Goal: Task Accomplishment & Management: Complete application form

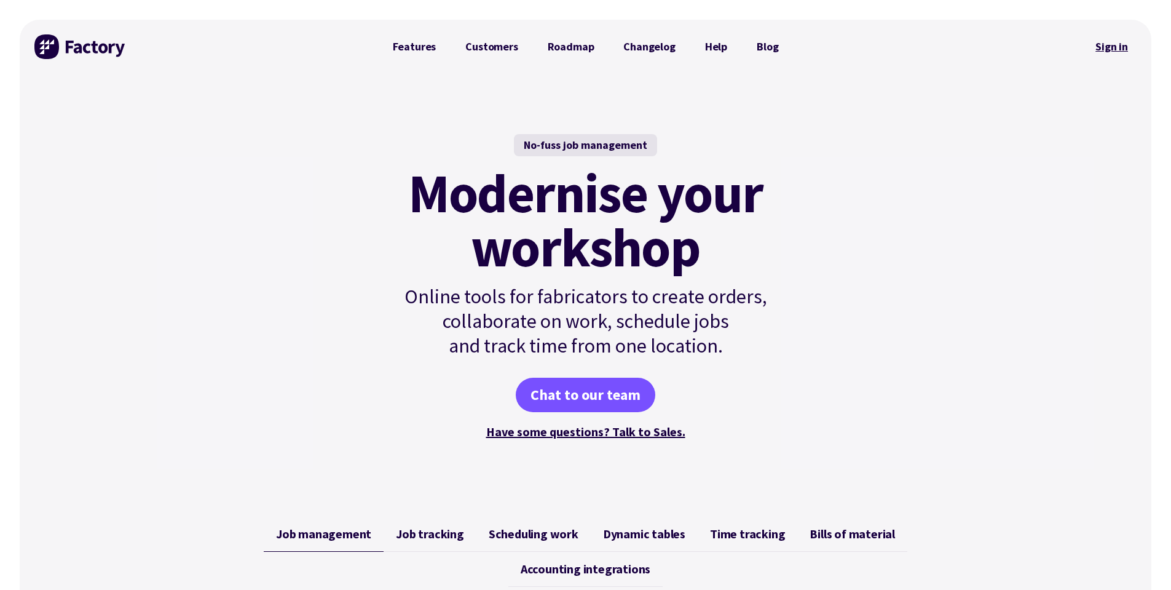
click at [1107, 54] on link "Sign in" at bounding box center [1112, 47] width 50 height 28
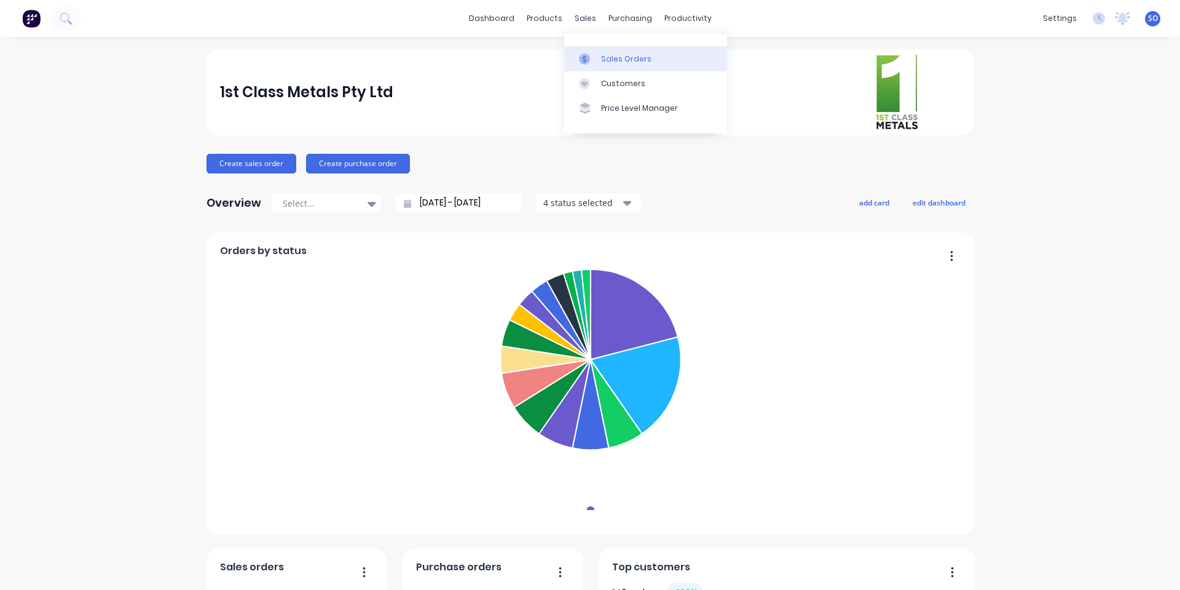
click at [598, 63] on link "Sales Orders" at bounding box center [645, 58] width 163 height 25
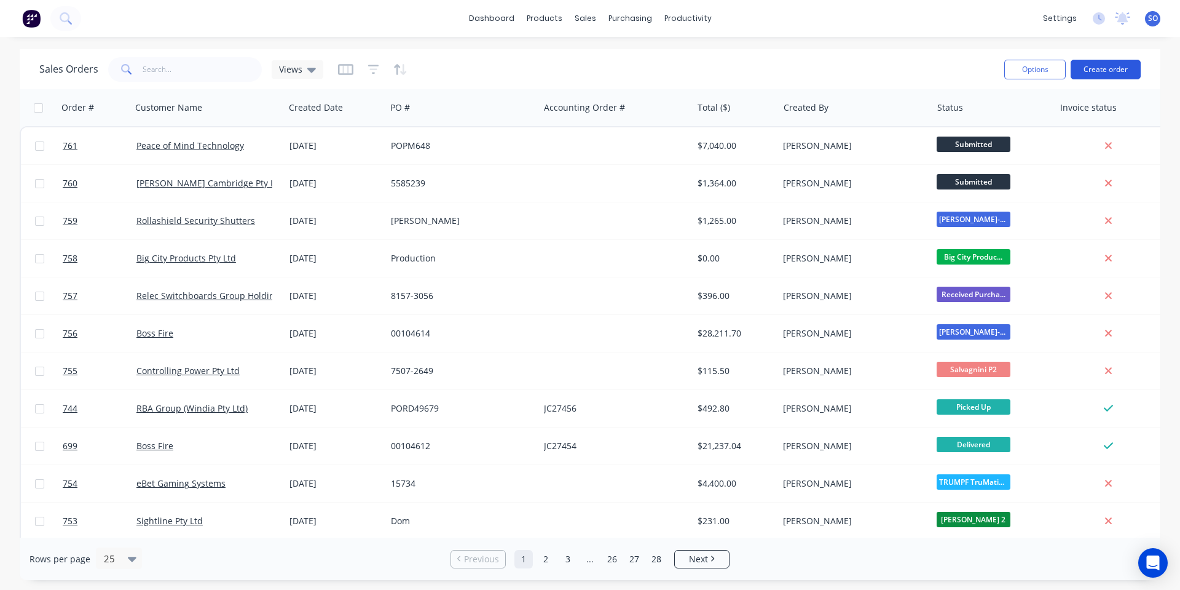
click at [1113, 66] on button "Create order" at bounding box center [1106, 70] width 70 height 20
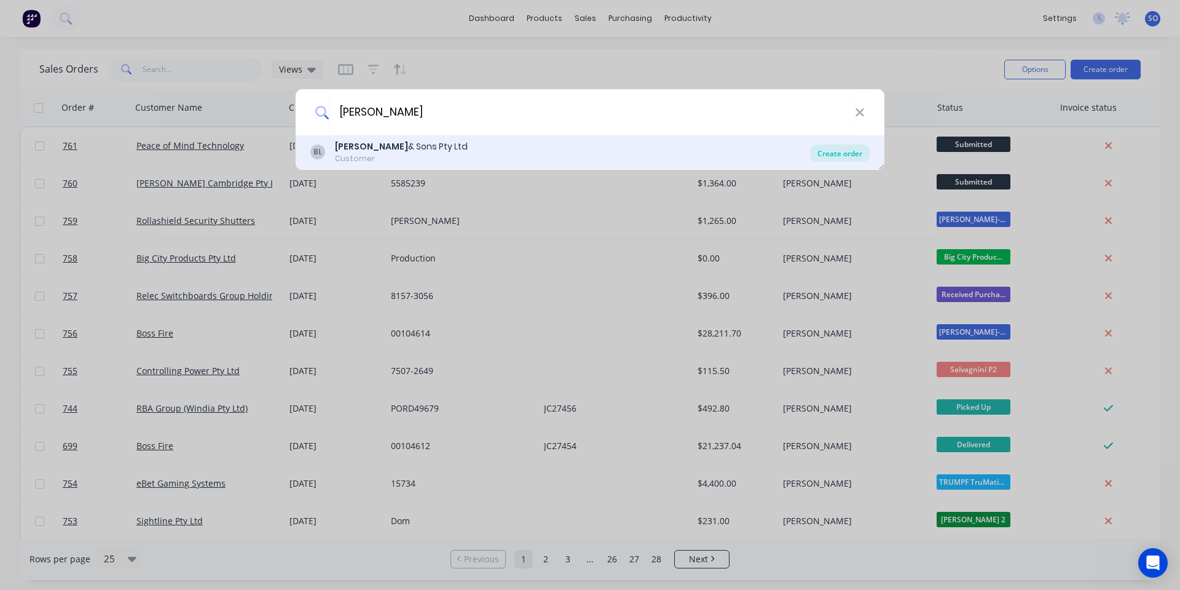
type input "[PERSON_NAME]"
click at [821, 152] on div "Create order" at bounding box center [840, 152] width 60 height 17
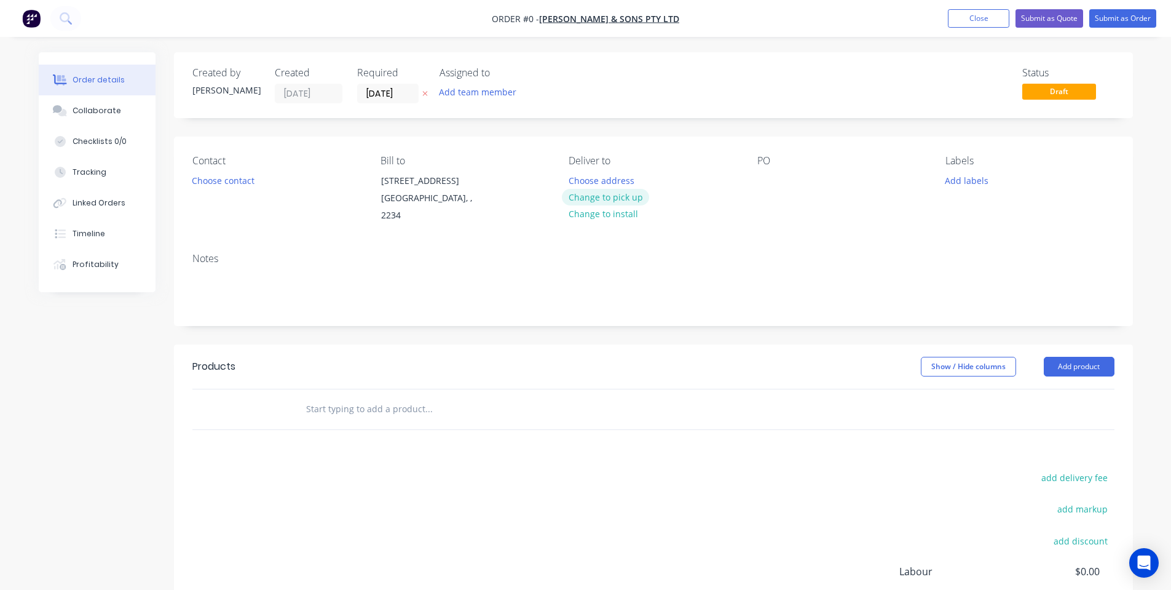
click at [631, 195] on button "Change to pick up" at bounding box center [605, 197] width 87 height 17
click at [383, 181] on div "[STREET_ADDRESS]" at bounding box center [432, 180] width 102 height 17
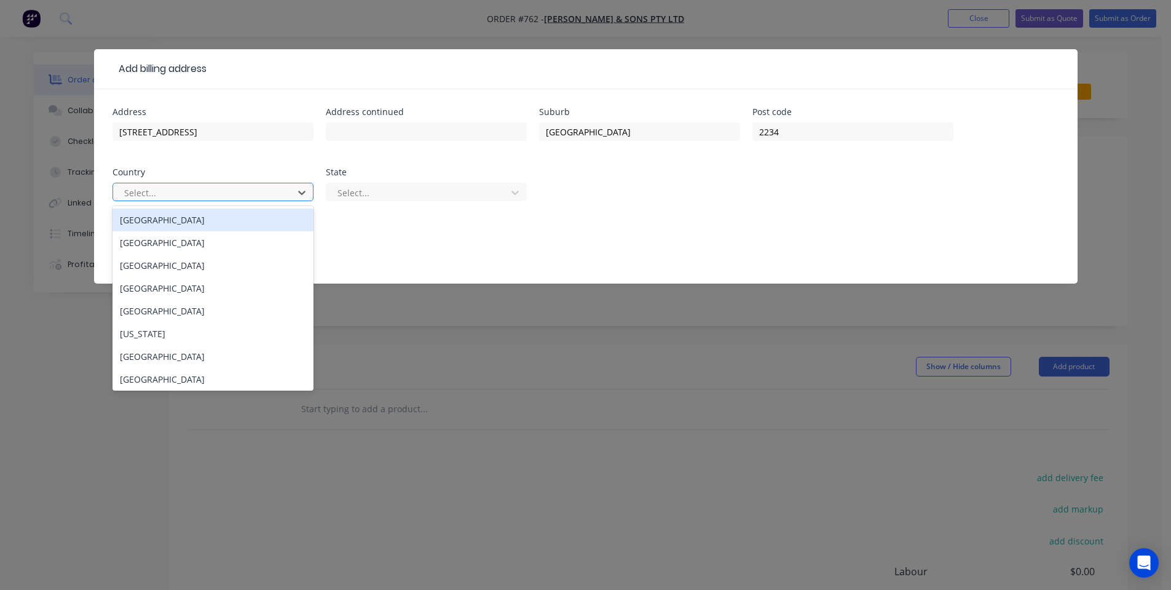
click at [283, 186] on div at bounding box center [205, 192] width 164 height 15
click at [283, 219] on div "[GEOGRAPHIC_DATA]" at bounding box center [212, 219] width 201 height 23
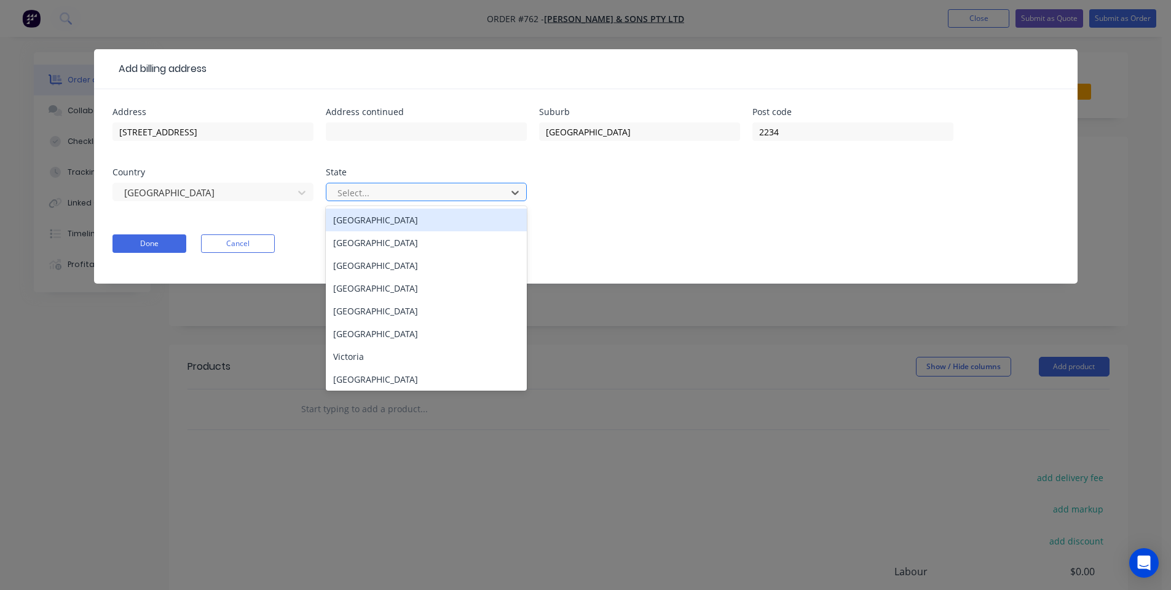
click at [370, 199] on div at bounding box center [418, 192] width 164 height 15
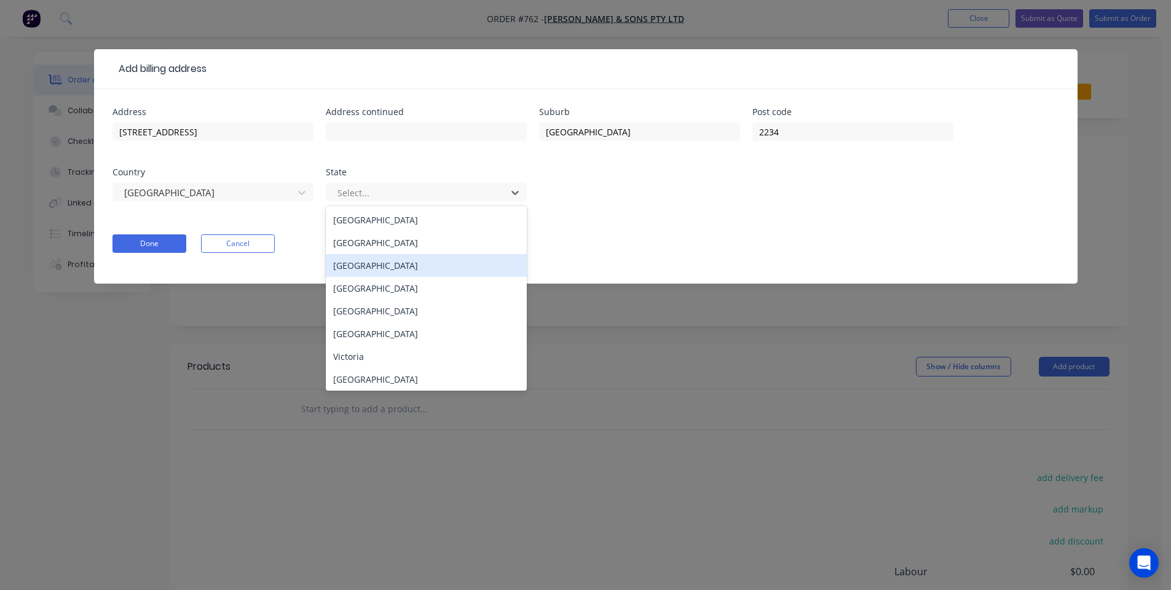
click at [369, 248] on div "[GEOGRAPHIC_DATA]" at bounding box center [426, 242] width 201 height 23
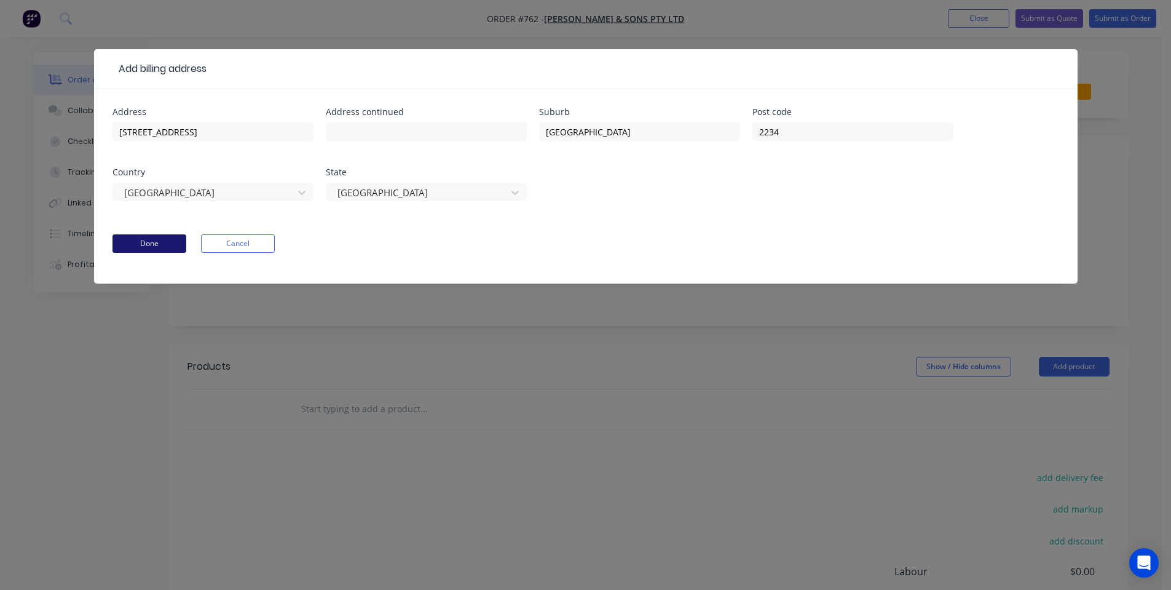
click at [146, 247] on button "Done" at bounding box center [149, 243] width 74 height 18
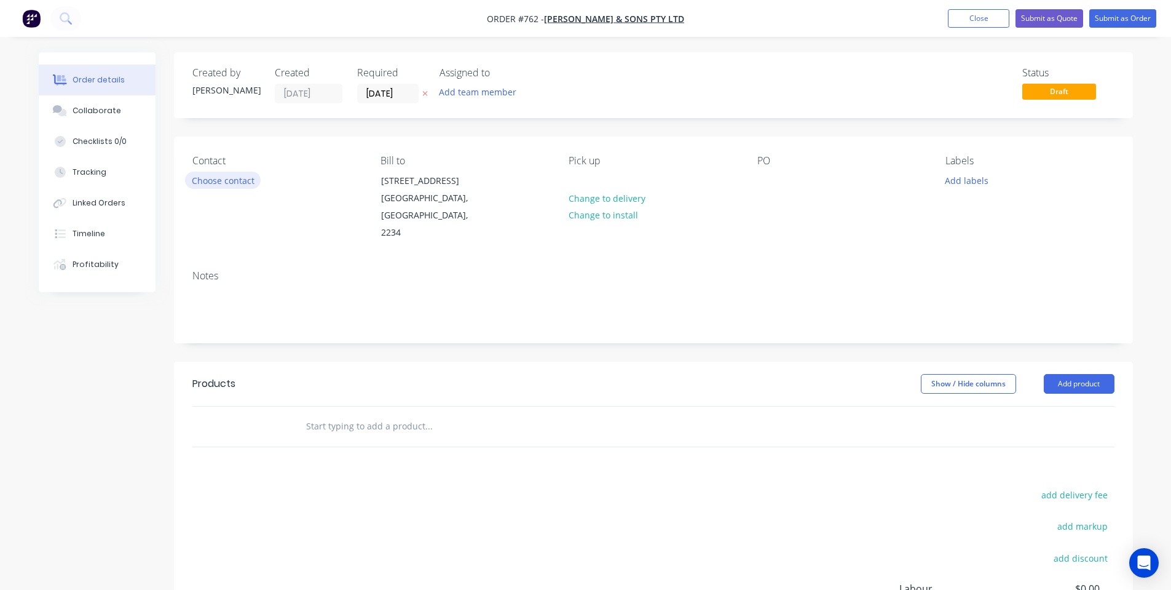
click at [252, 175] on button "Choose contact" at bounding box center [223, 180] width 76 height 17
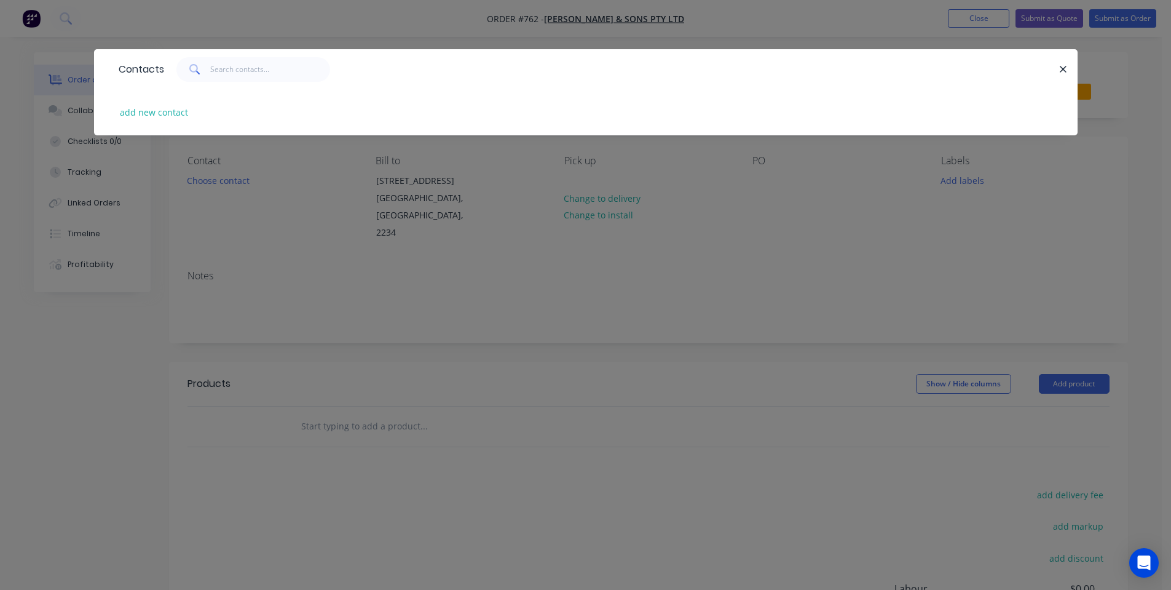
drag, startPoint x: 296, startPoint y: 238, endPoint x: 353, endPoint y: 242, distance: 57.3
click at [298, 238] on div "Contacts add new contact" at bounding box center [585, 295] width 1171 height 590
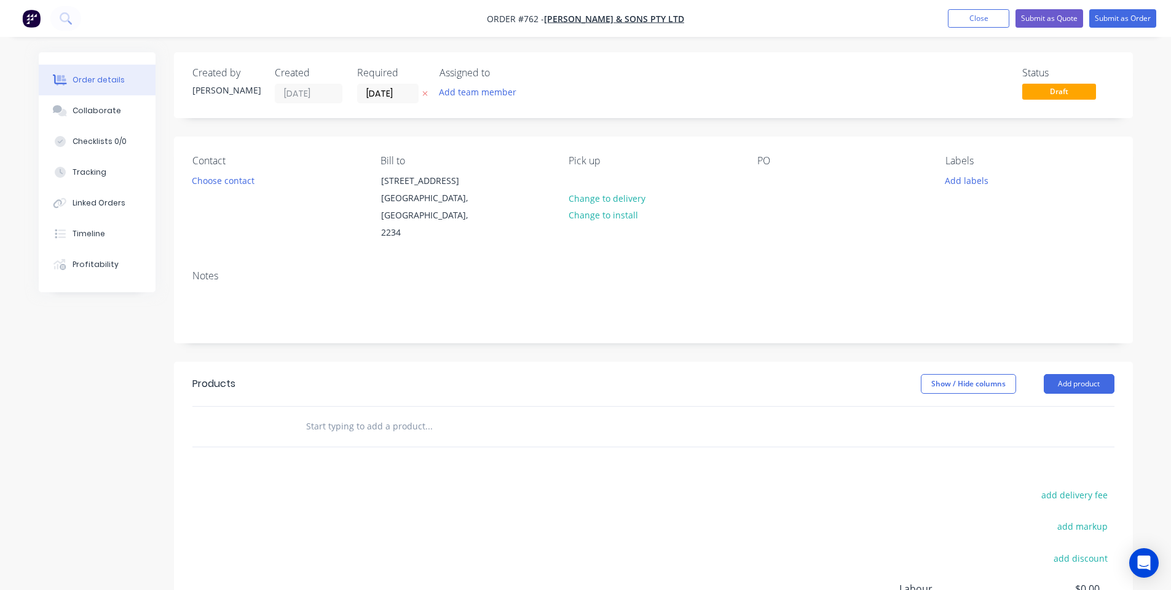
click at [740, 197] on div "Contact Choose contact Bill to [STREET_ADDRESS] Pick up Change to delivery Chan…" at bounding box center [653, 198] width 959 height 124
click at [778, 185] on div "PO" at bounding box center [841, 198] width 168 height 87
click at [765, 180] on div at bounding box center [767, 181] width 20 height 18
drag, startPoint x: 896, startPoint y: 124, endPoint x: 623, endPoint y: 104, distance: 273.6
click at [900, 123] on div "Created by [PERSON_NAME] Created [DATE] Required [DATE] Assigned to Add team me…" at bounding box center [653, 397] width 959 height 690
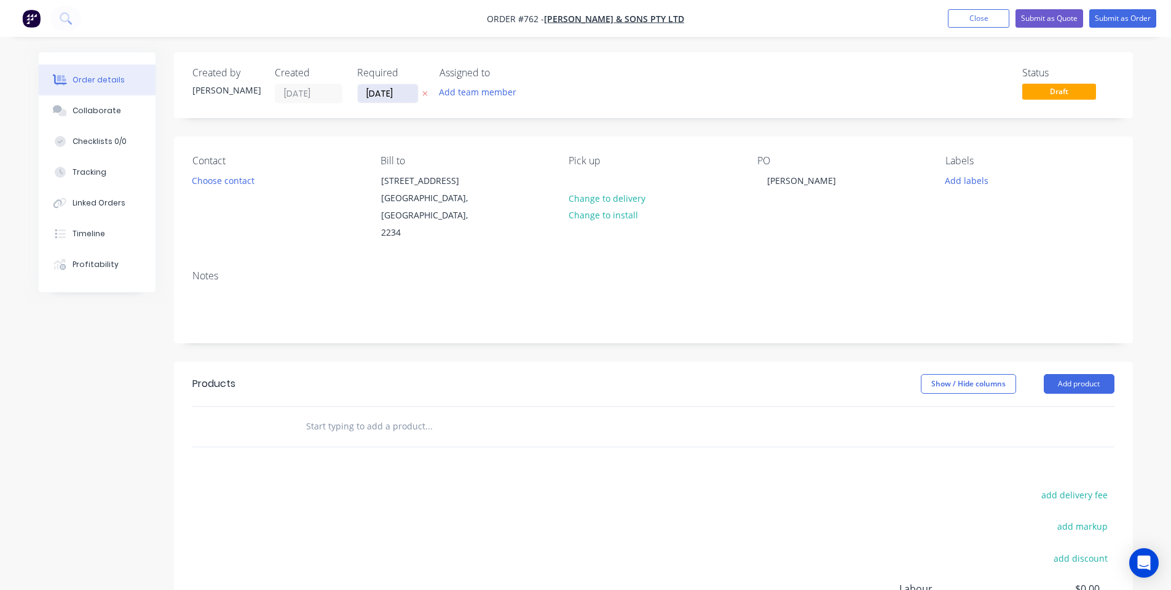
click at [387, 85] on input "[DATE]" at bounding box center [388, 93] width 60 height 18
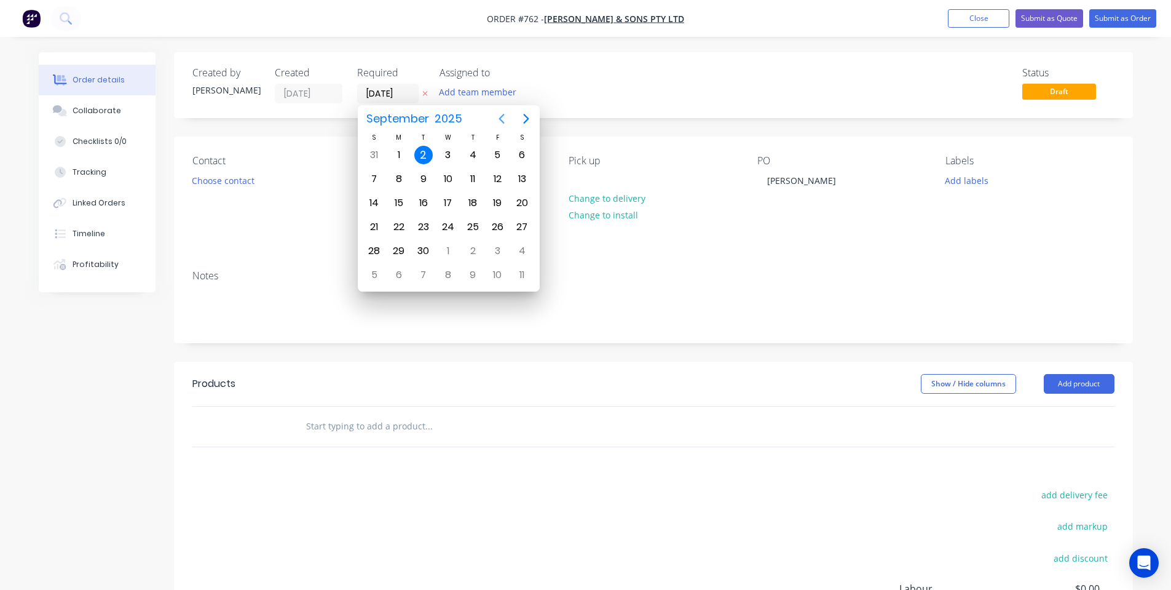
click at [512, 120] on button "Previous page" at bounding box center [501, 118] width 25 height 25
click at [526, 116] on icon "Next page" at bounding box center [526, 119] width 6 height 10
click at [431, 202] on div "16" at bounding box center [423, 203] width 18 height 18
type input "[DATE]"
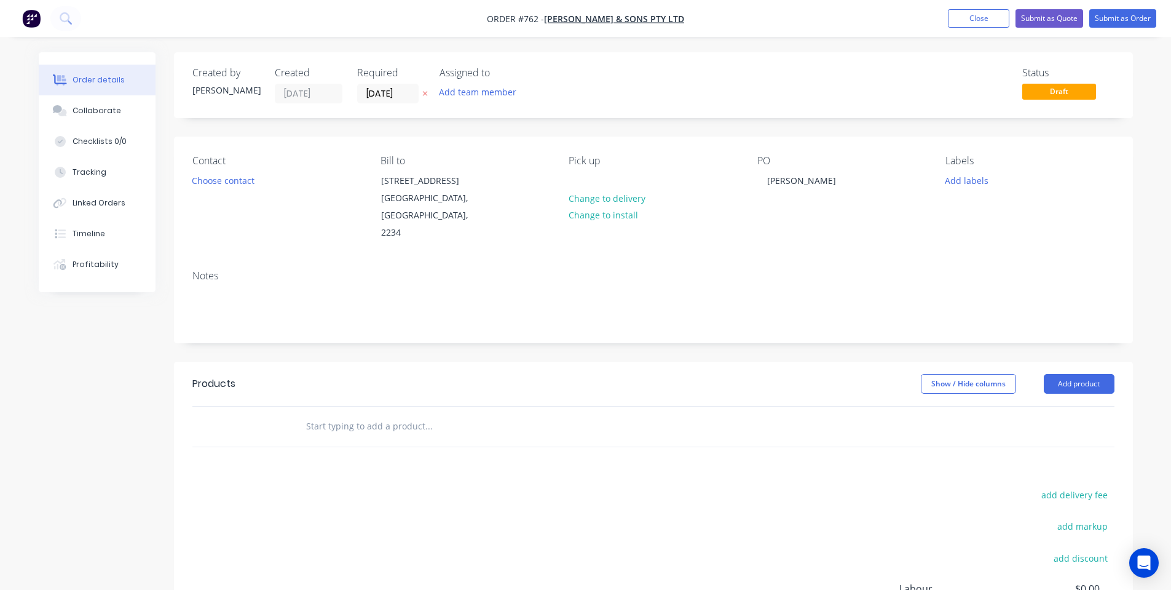
click at [443, 260] on div "Notes" at bounding box center [653, 301] width 959 height 82
click at [61, 119] on button "Collaborate" at bounding box center [97, 110] width 117 height 31
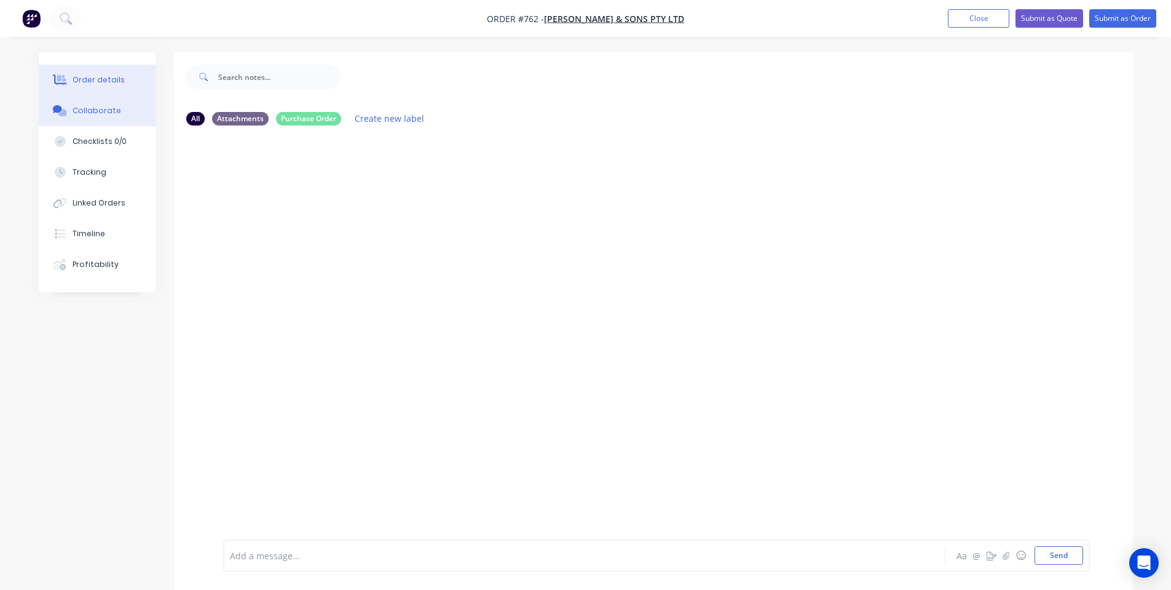
click at [96, 83] on div "Order details" at bounding box center [99, 79] width 52 height 11
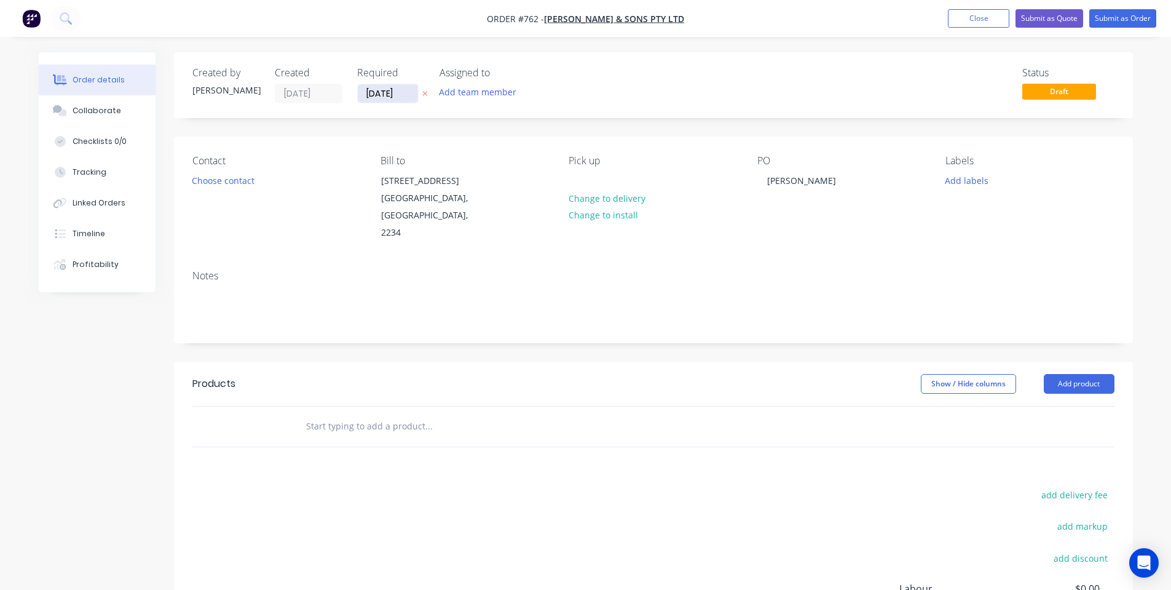
click at [389, 89] on input "[DATE]" at bounding box center [388, 93] width 60 height 18
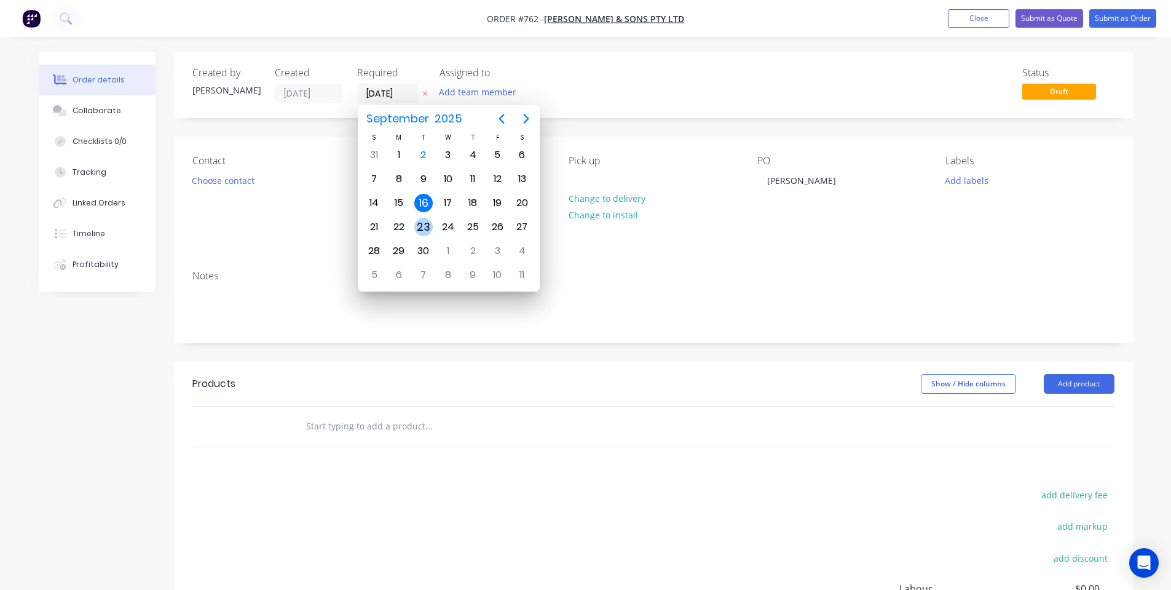
click at [430, 232] on div "23" at bounding box center [423, 227] width 18 height 18
type input "[DATE]"
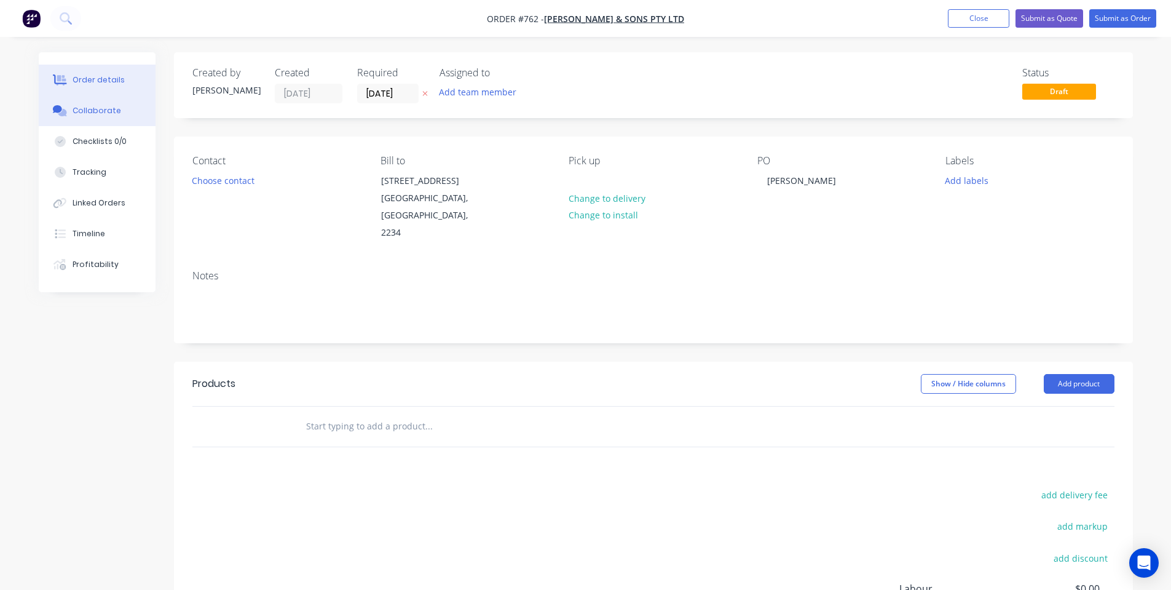
click at [127, 112] on button "Collaborate" at bounding box center [97, 110] width 117 height 31
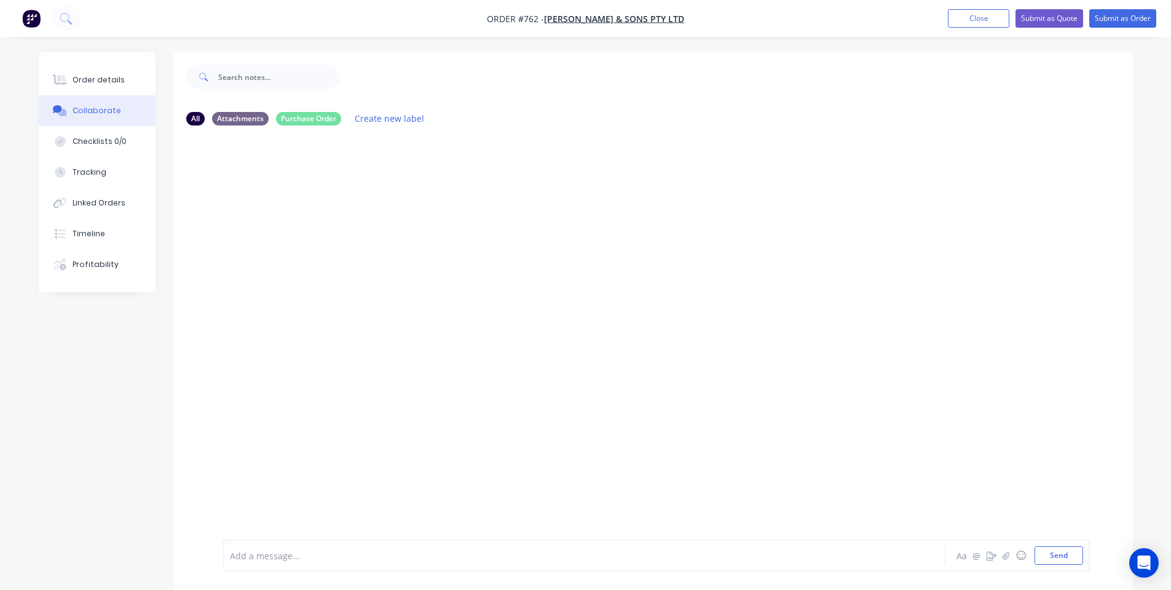
drag, startPoint x: 754, startPoint y: 178, endPoint x: 761, endPoint y: 179, distance: 6.9
click at [754, 178] on div at bounding box center [653, 337] width 959 height 404
click at [104, 72] on button "Order details" at bounding box center [97, 80] width 117 height 31
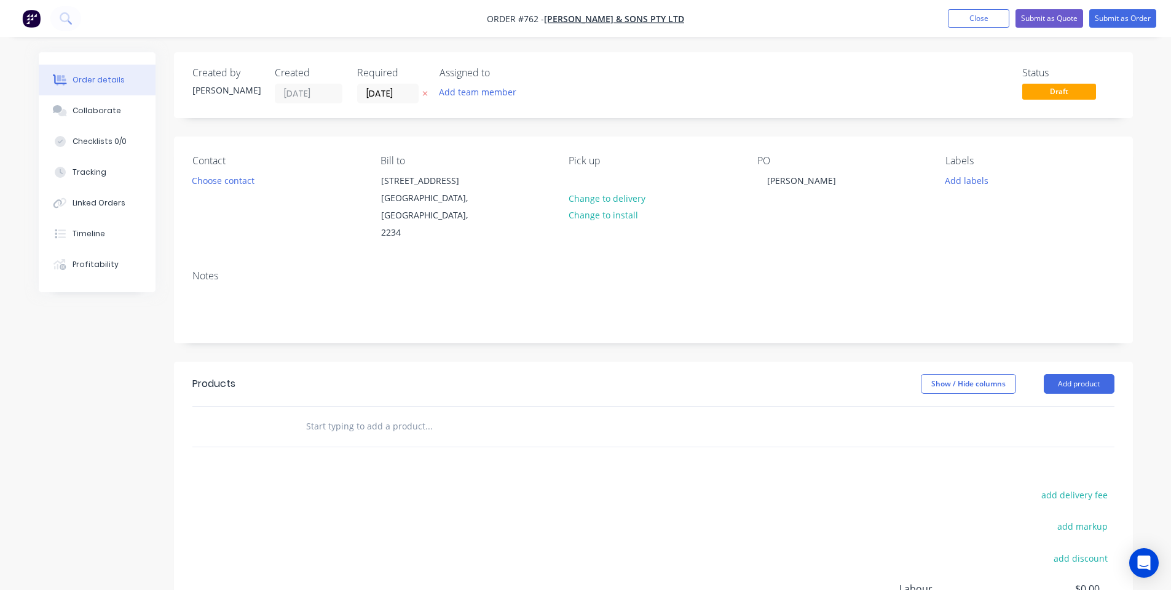
click at [531, 414] on input "text" at bounding box center [429, 426] width 246 height 25
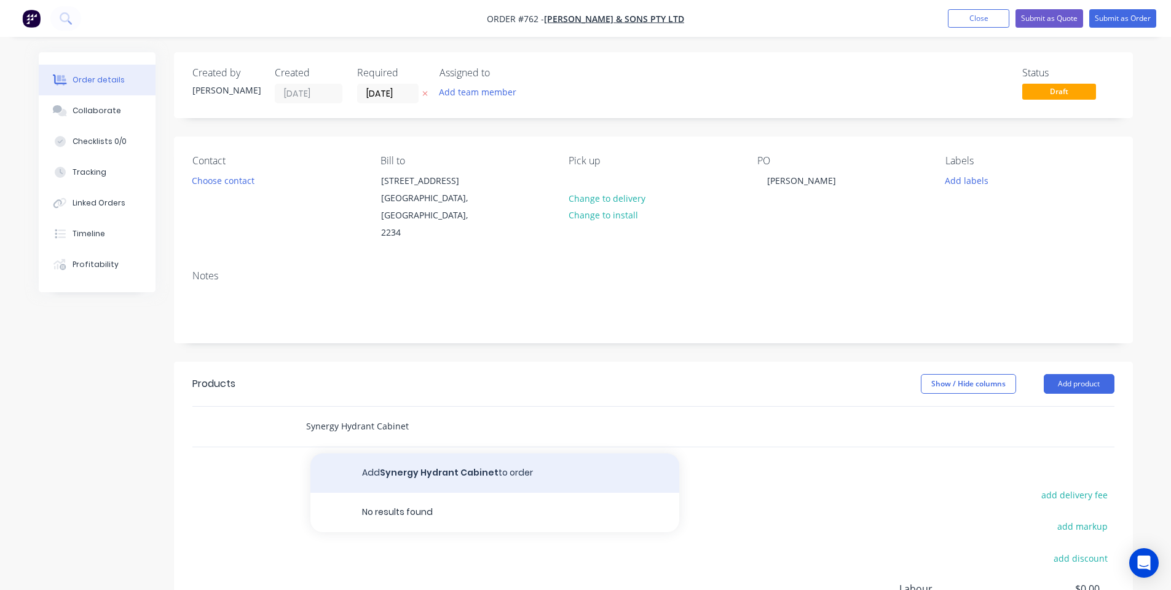
type input "Synergy Hydrant Cabinet"
click at [486, 466] on button "Add Synergy Hydrant Cabinet to order" at bounding box center [494, 472] width 369 height 39
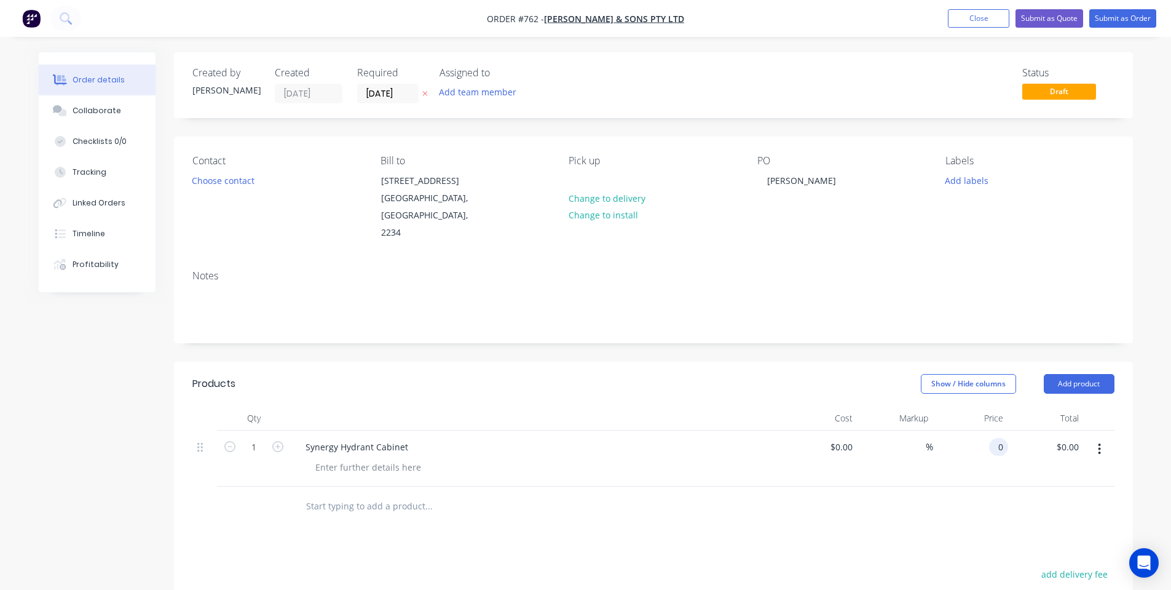
click at [996, 438] on input "0" at bounding box center [1001, 447] width 14 height 18
type input "$3,580.00"
click at [732, 406] on div at bounding box center [537, 418] width 492 height 25
click at [347, 458] on div at bounding box center [368, 467] width 125 height 18
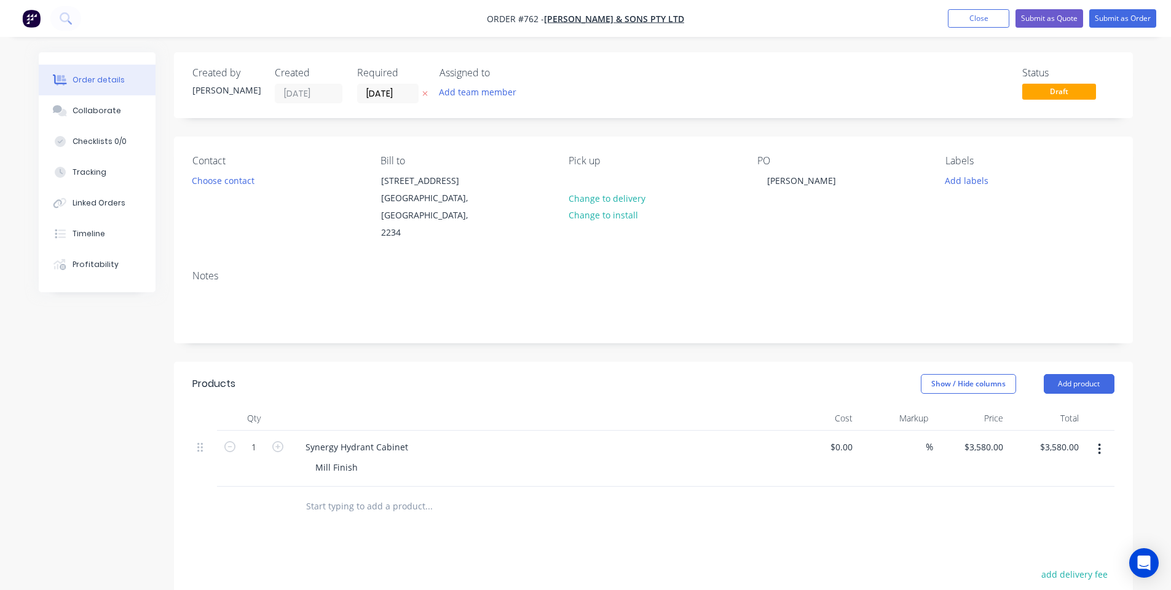
click at [387, 374] on div "Products" at bounding box center [290, 384] width 196 height 20
click at [1090, 374] on button "Add product" at bounding box center [1079, 384] width 71 height 20
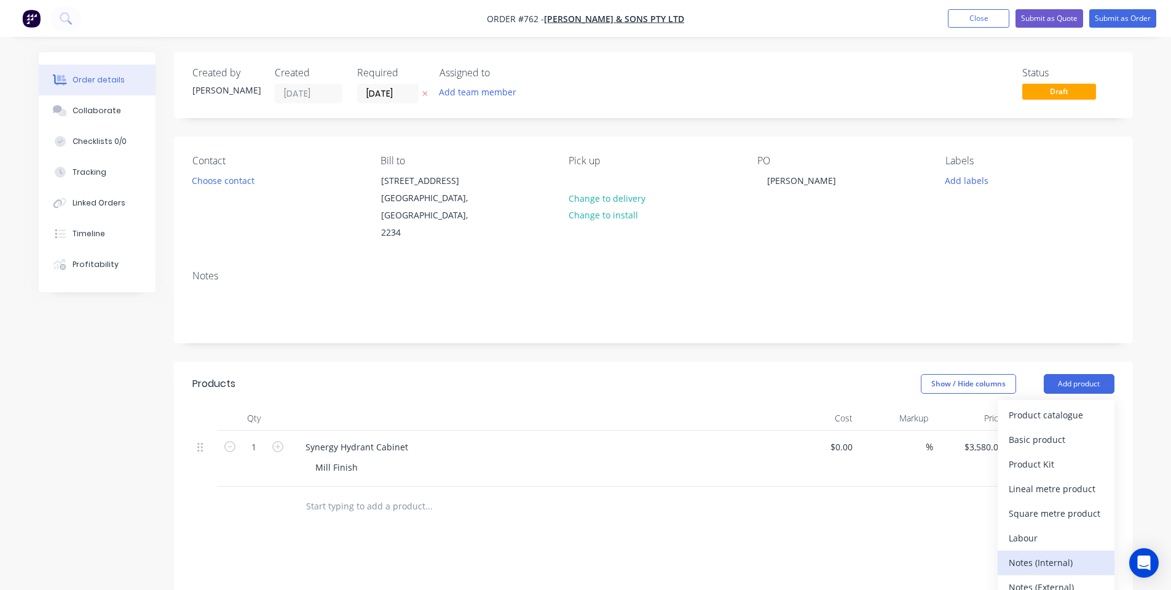
click at [1049, 553] on div "Notes (Internal)" at bounding box center [1056, 562] width 95 height 18
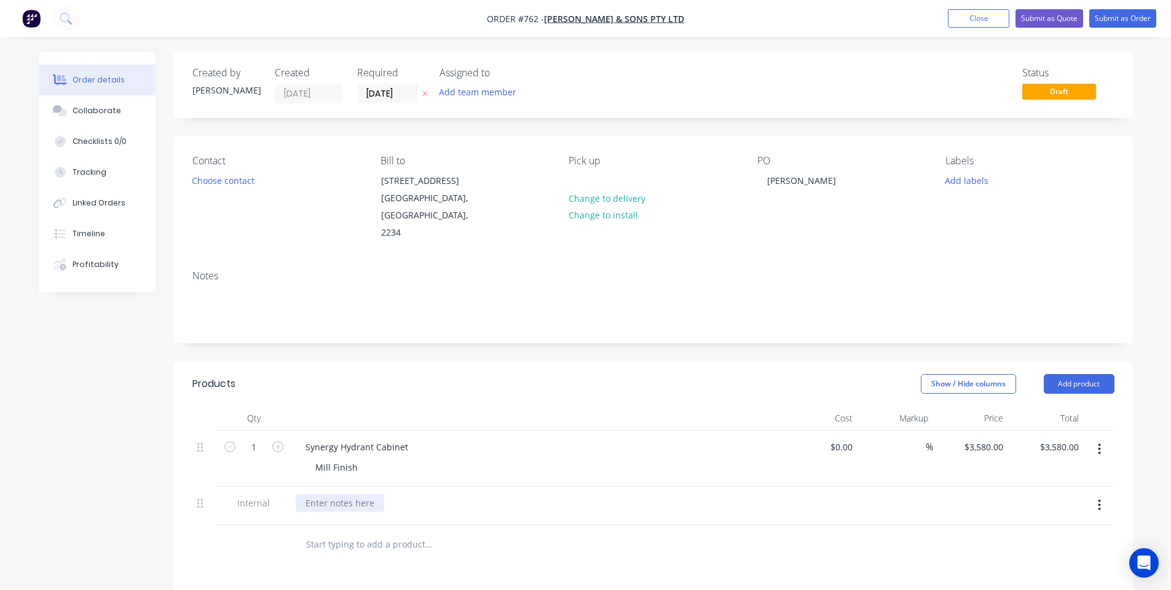
click at [342, 494] on div at bounding box center [340, 503] width 89 height 18
click at [500, 333] on div "Created by [PERSON_NAME] Created [DATE] Required [DATE] Assigned to Add team me…" at bounding box center [653, 455] width 959 height 807
click at [72, 117] on button "Collaborate" at bounding box center [97, 110] width 117 height 31
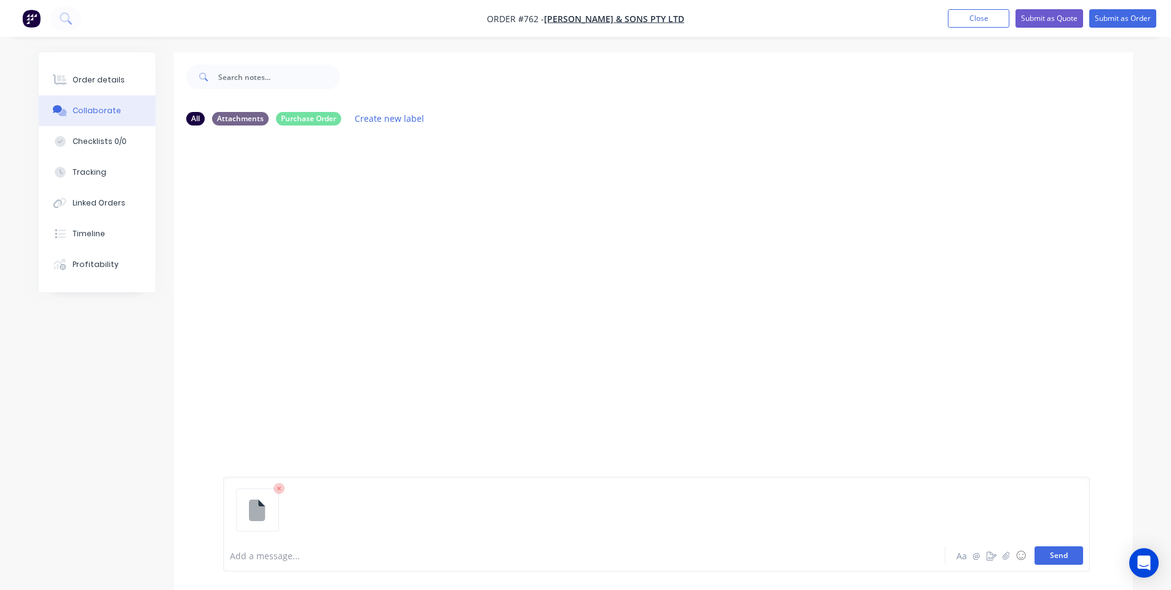
click at [1069, 564] on button "Send" at bounding box center [1059, 555] width 49 height 18
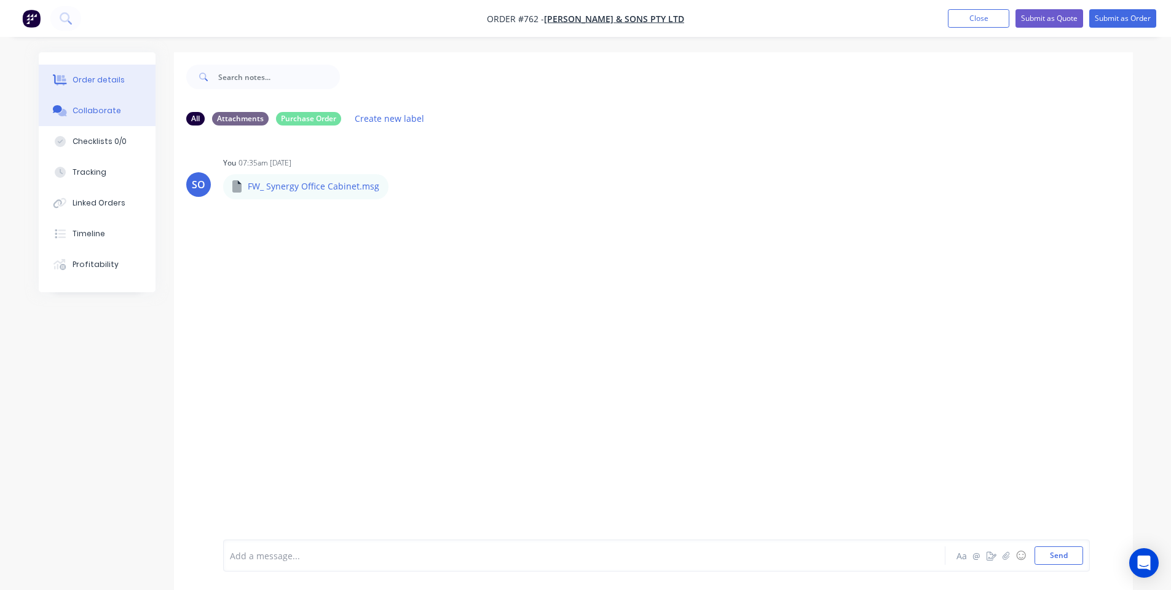
click at [61, 79] on icon at bounding box center [62, 80] width 10 height 10
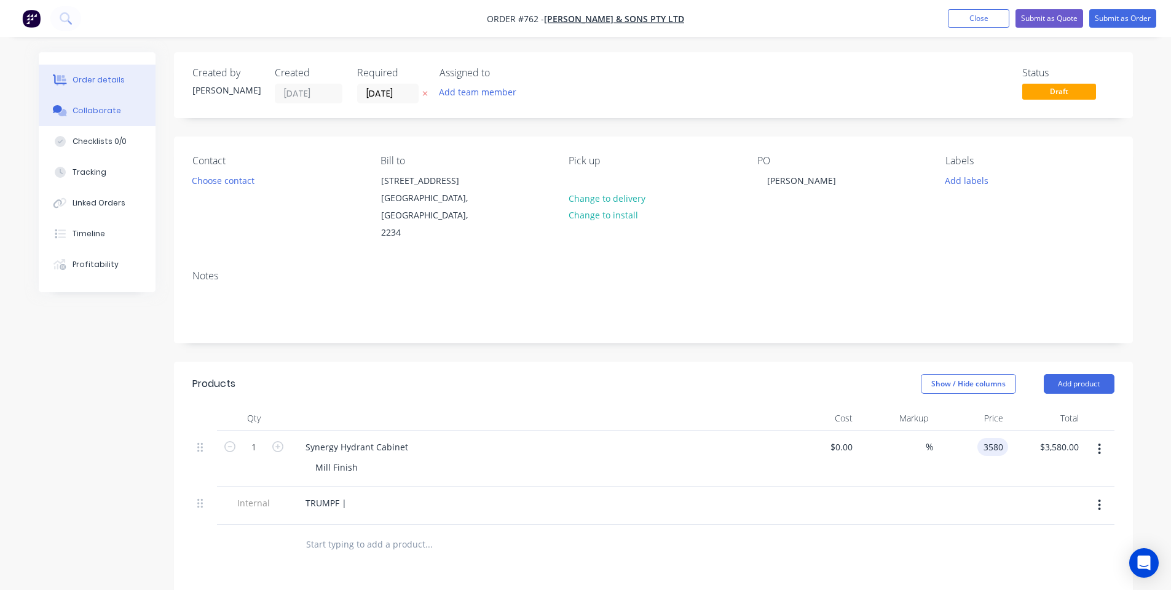
type input "$3,580.00"
click at [128, 120] on button "Collaborate" at bounding box center [97, 110] width 117 height 31
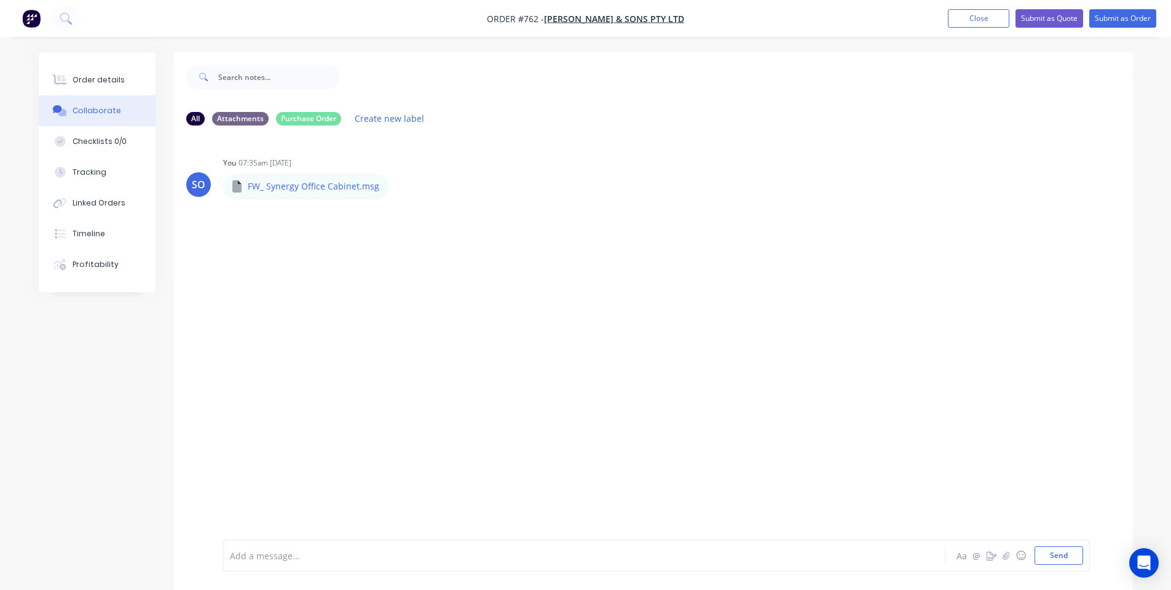
click at [285, 549] on div at bounding box center [550, 555] width 639 height 13
click at [280, 251] on div "$3580 Labels Edit Delete" at bounding box center [415, 247] width 384 height 25
click at [275, 252] on icon "button" at bounding box center [274, 247] width 2 height 11
click at [291, 269] on button "Edit" at bounding box center [318, 269] width 77 height 20
click at [101, 88] on button "Order details" at bounding box center [97, 80] width 117 height 31
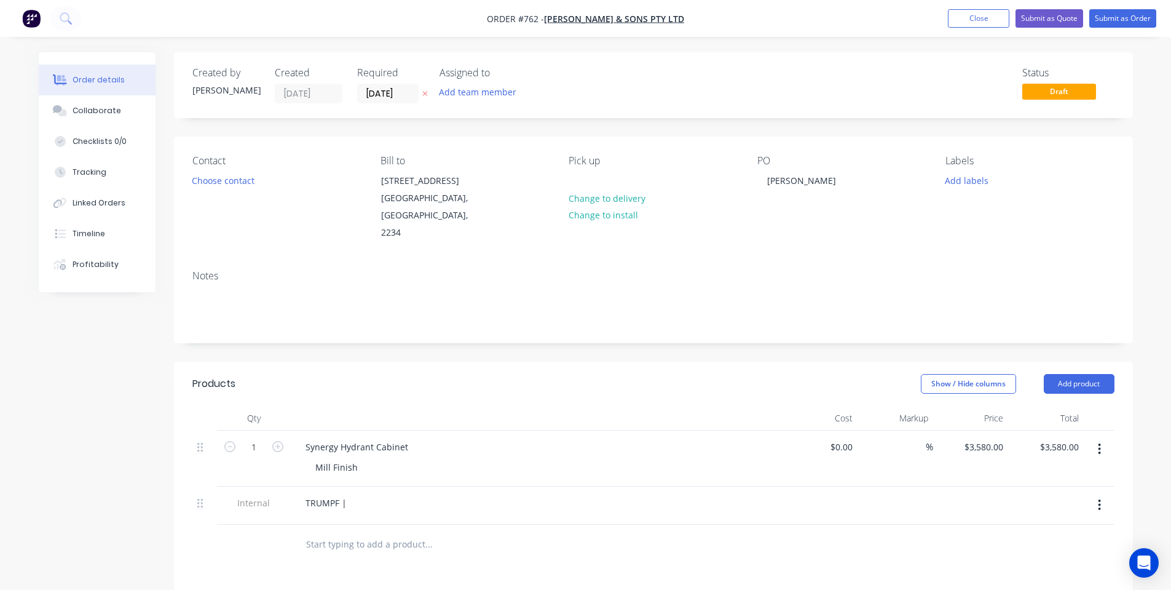
click at [389, 270] on div "Notes" at bounding box center [653, 276] width 922 height 12
click at [134, 111] on button "Collaborate" at bounding box center [97, 110] width 117 height 31
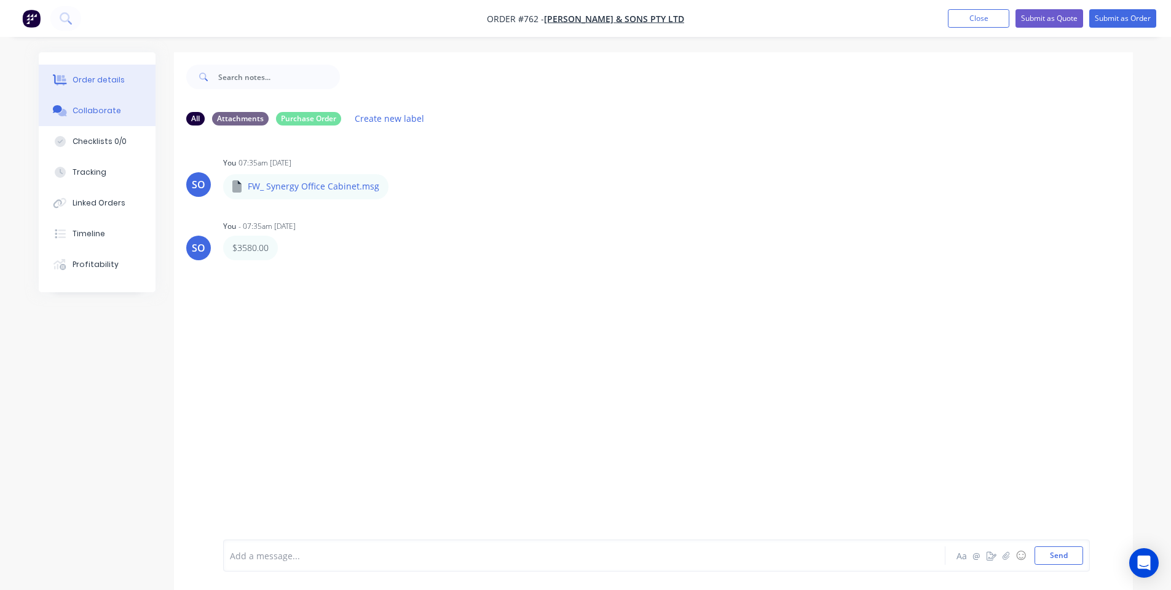
click at [69, 80] on button "Order details" at bounding box center [97, 80] width 117 height 31
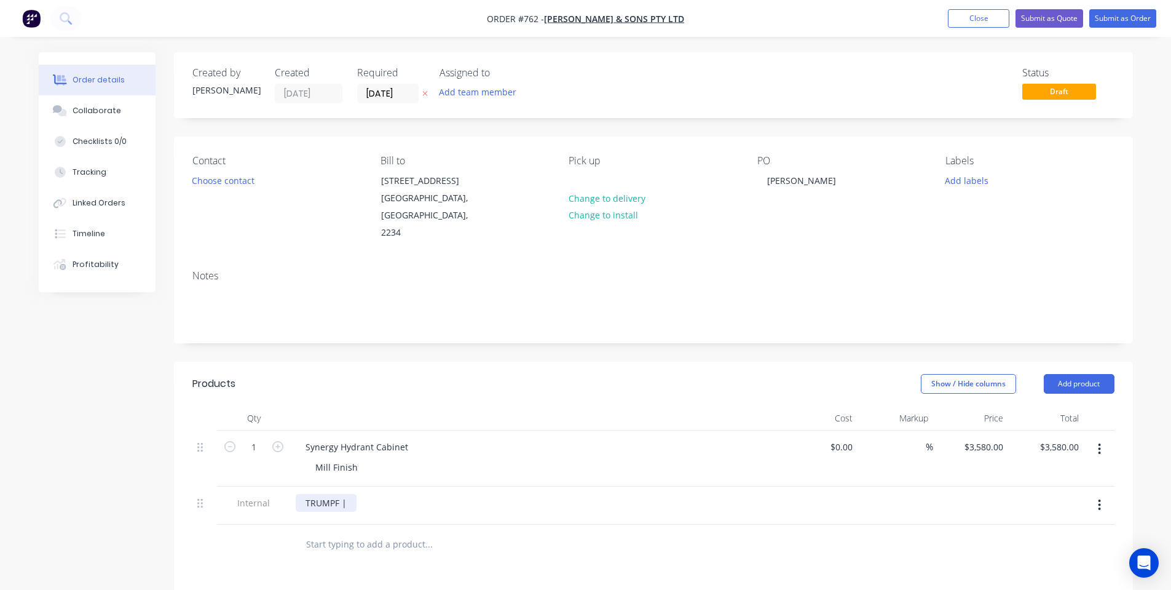
click at [351, 494] on div "TRUMPF |" at bounding box center [326, 503] width 61 height 18
click at [993, 18] on button "Close" at bounding box center [978, 18] width 61 height 18
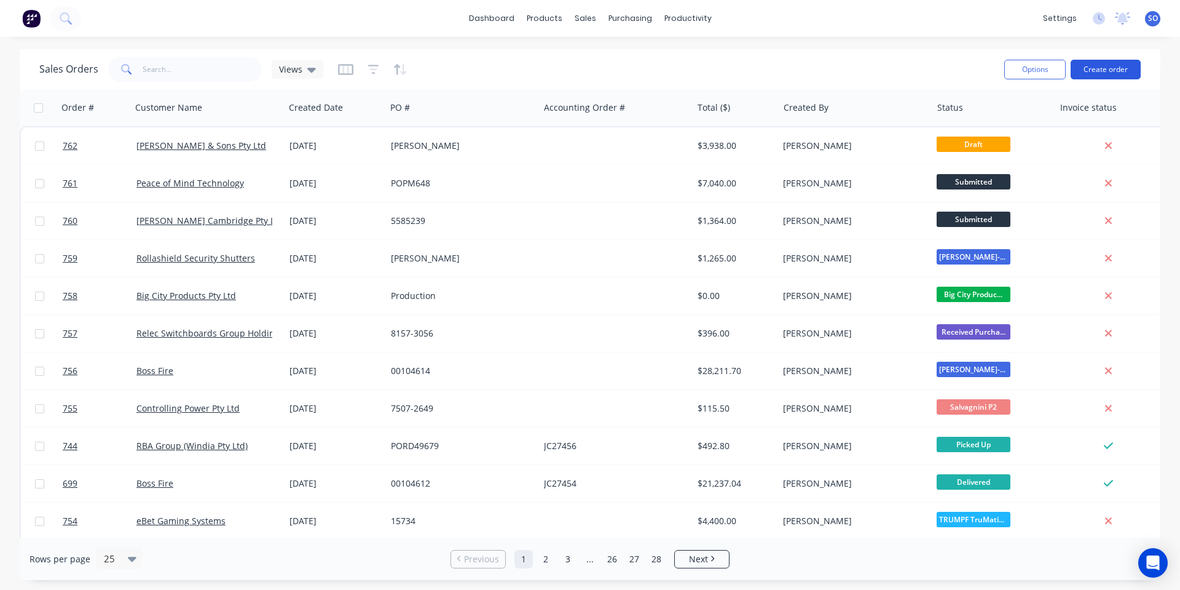
click at [1110, 64] on button "Create order" at bounding box center [1106, 70] width 70 height 20
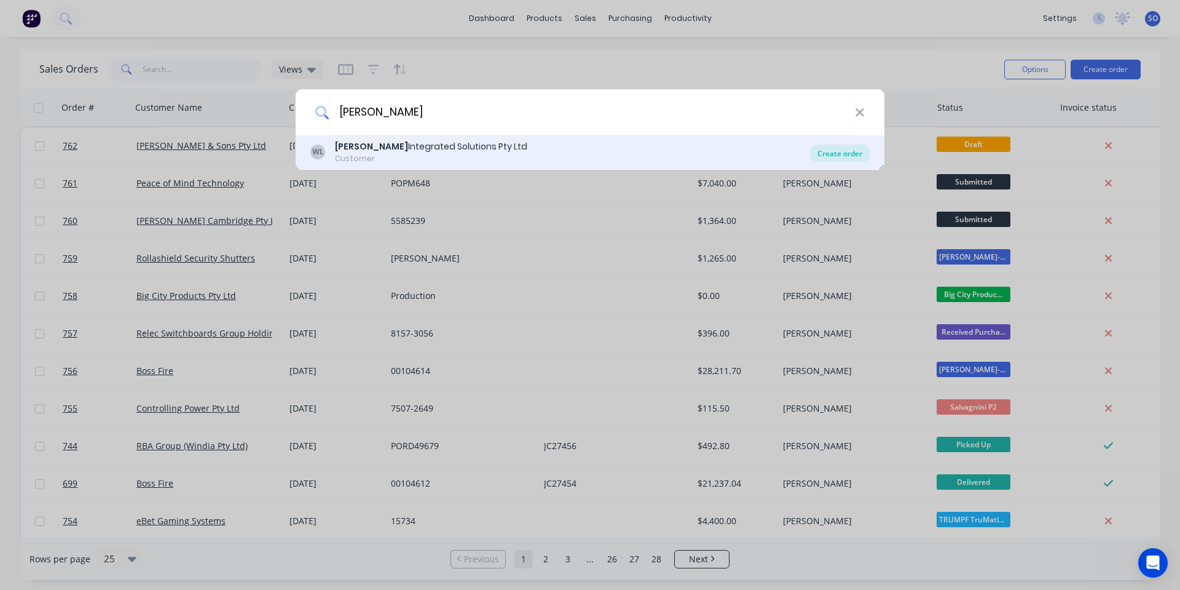
type input "[PERSON_NAME]"
click at [821, 151] on div "Create order" at bounding box center [840, 152] width 60 height 17
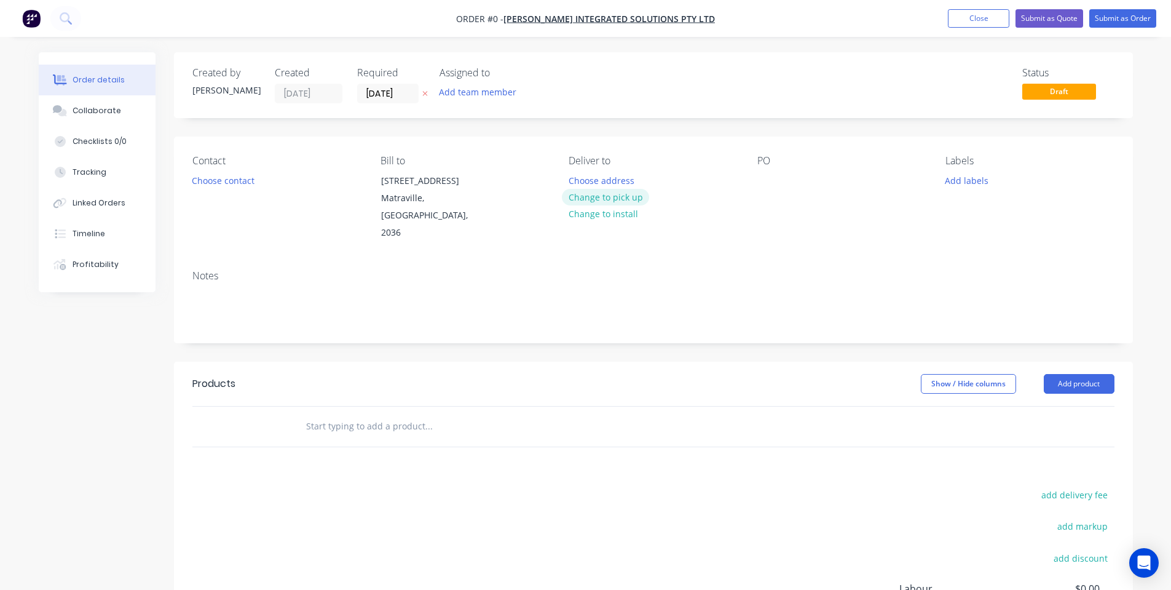
click at [573, 195] on button "Change to pick up" at bounding box center [605, 197] width 87 height 17
click at [233, 183] on button "Choose contact" at bounding box center [223, 180] width 76 height 17
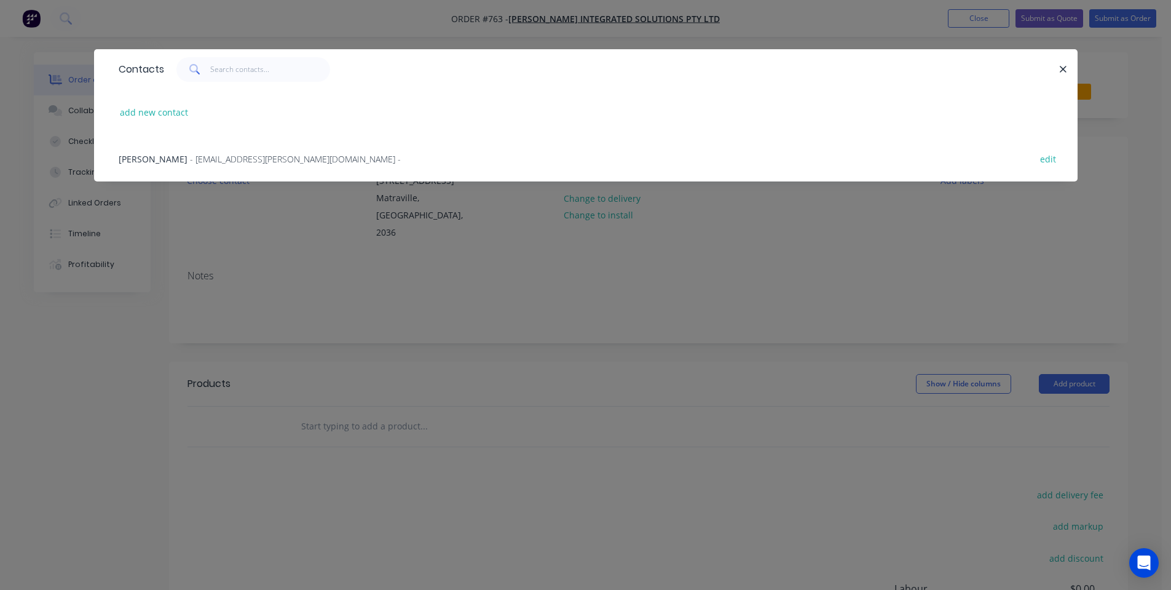
click at [237, 166] on div "[PERSON_NAME] - [PERSON_NAME][EMAIL_ADDRESS][PERSON_NAME][DOMAIN_NAME] - edit" at bounding box center [585, 158] width 947 height 46
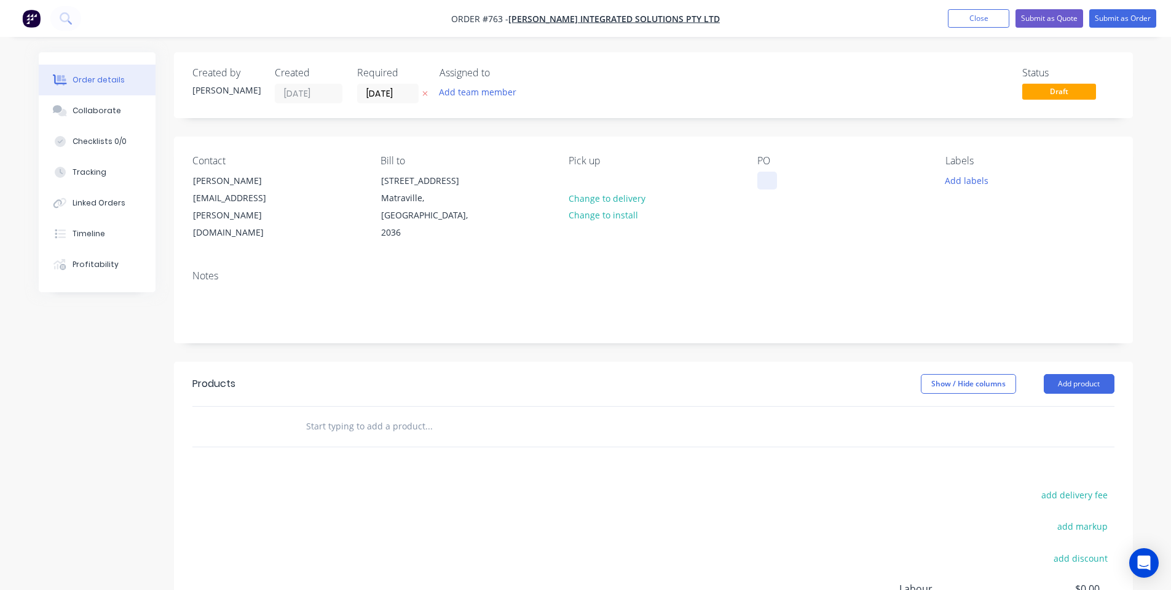
click at [771, 178] on div at bounding box center [767, 181] width 20 height 18
click at [618, 201] on button "Change to delivery" at bounding box center [607, 197] width 90 height 17
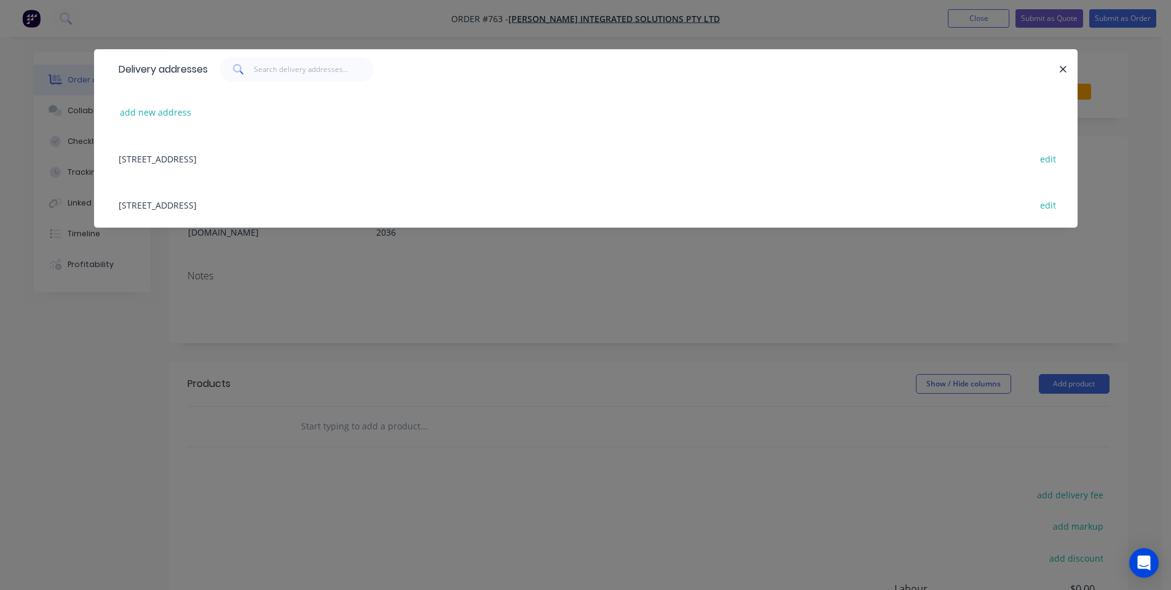
click at [214, 160] on div "[STREET_ADDRESS] edit" at bounding box center [585, 158] width 947 height 46
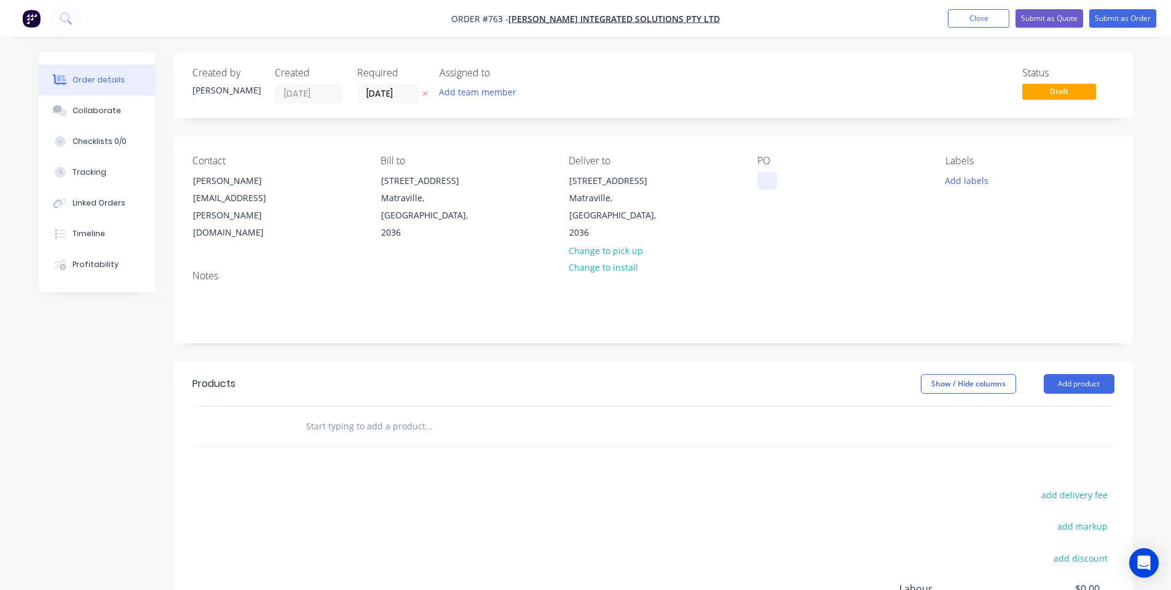
click at [757, 179] on div at bounding box center [767, 181] width 20 height 18
click at [735, 134] on div "Created by [PERSON_NAME] Created [DATE] Required [DATE] Assigned to Add team me…" at bounding box center [653, 397] width 959 height 690
click at [378, 97] on input "[DATE]" at bounding box center [388, 93] width 60 height 18
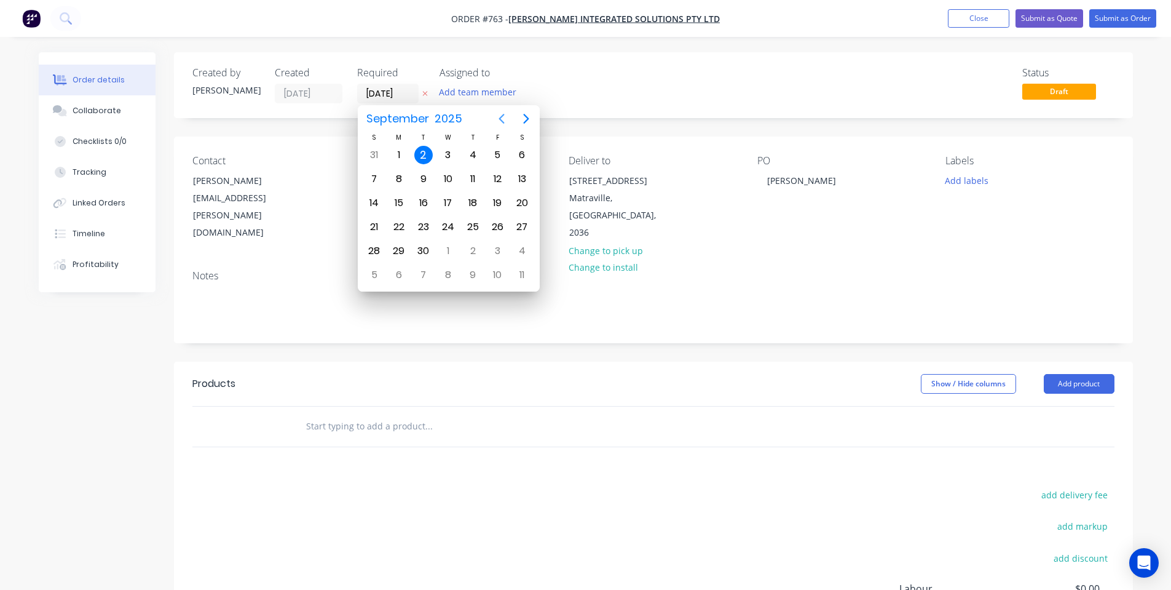
click at [500, 117] on icon "Previous page" at bounding box center [501, 118] width 15 height 15
click at [525, 116] on icon "Next page" at bounding box center [526, 119] width 6 height 10
click at [504, 121] on icon "Previous page" at bounding box center [501, 118] width 15 height 15
click at [531, 120] on icon "Next page" at bounding box center [526, 118] width 15 height 15
click at [475, 227] on div "25" at bounding box center [473, 227] width 18 height 18
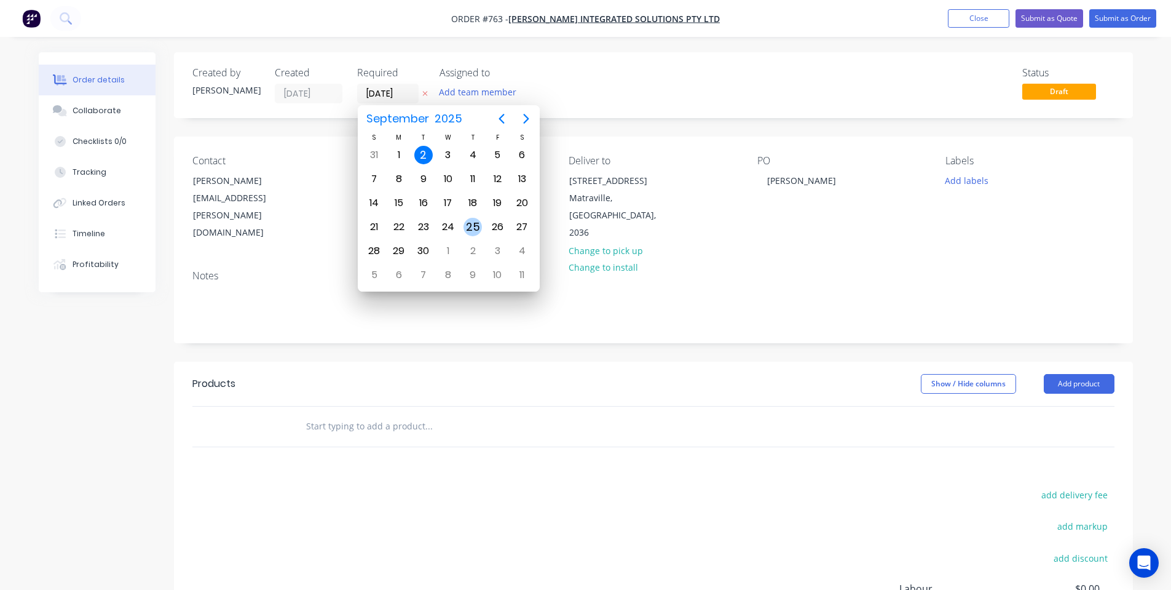
type input "[DATE]"
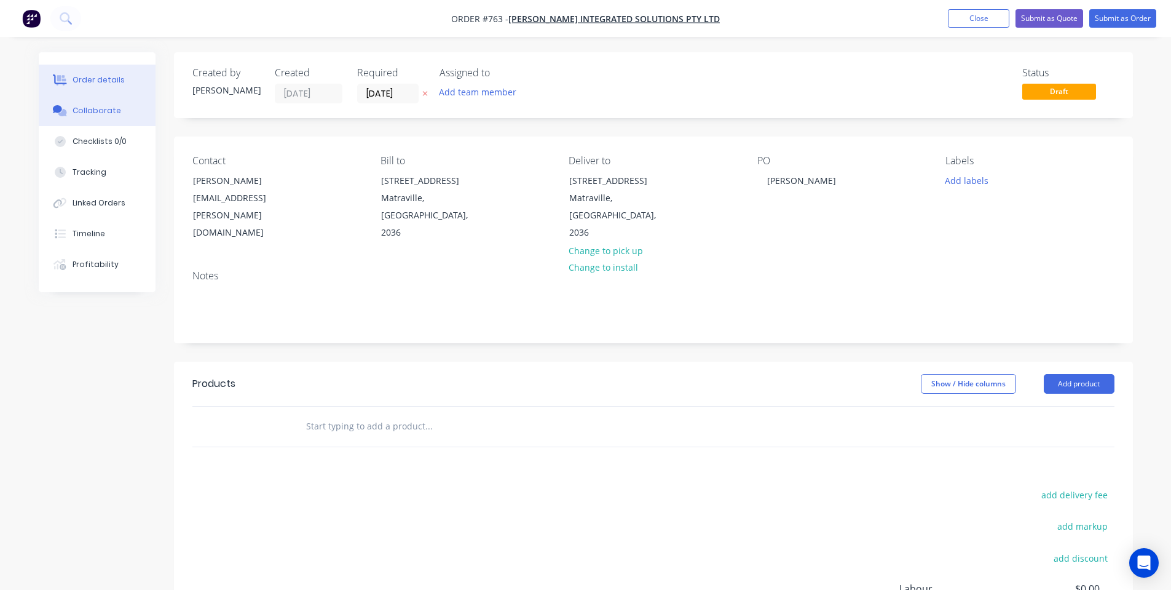
click at [77, 112] on div "Collaborate" at bounding box center [97, 110] width 49 height 11
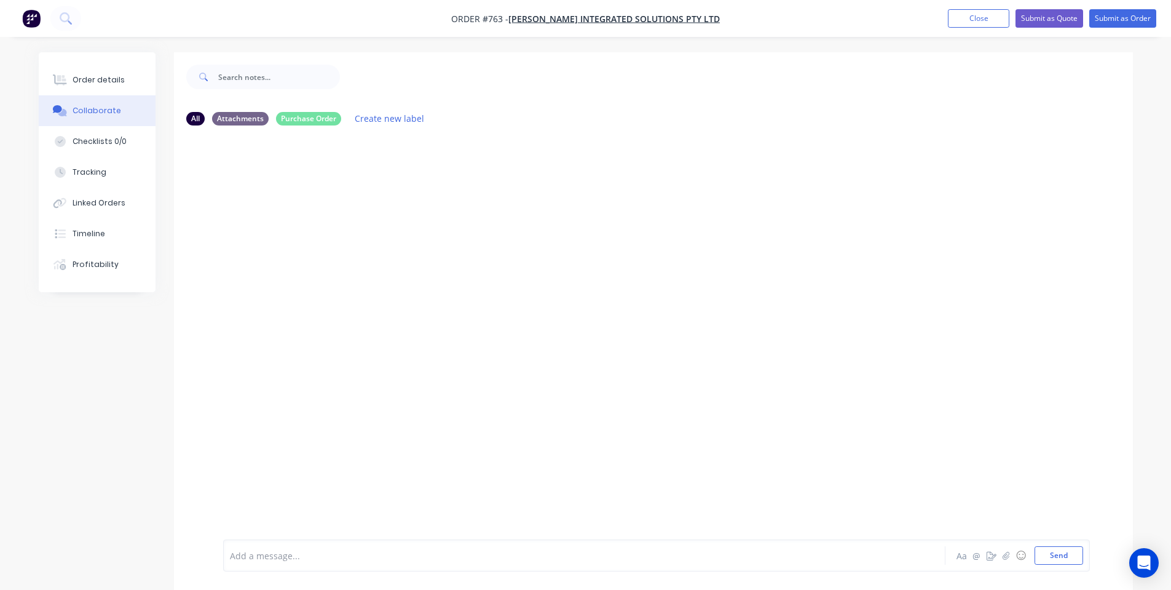
click at [465, 569] on div "Add a message... Aa @ ☺ Send" at bounding box center [656, 555] width 867 height 32
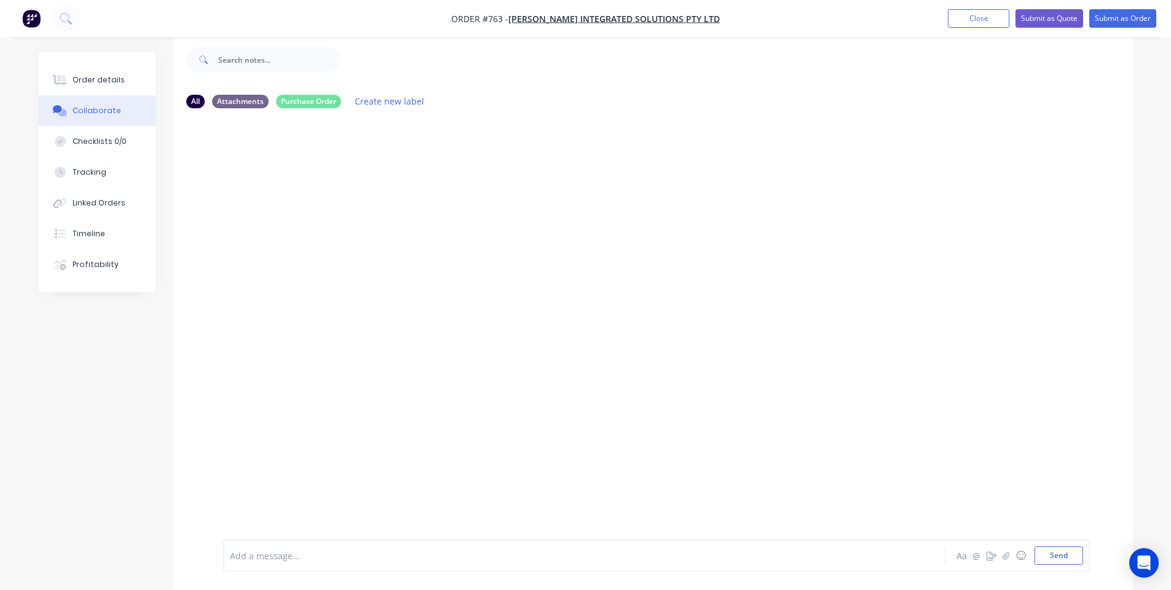
scroll to position [18, 0]
click at [457, 559] on div at bounding box center [550, 555] width 639 height 13
click at [94, 86] on button "Order details" at bounding box center [97, 80] width 117 height 31
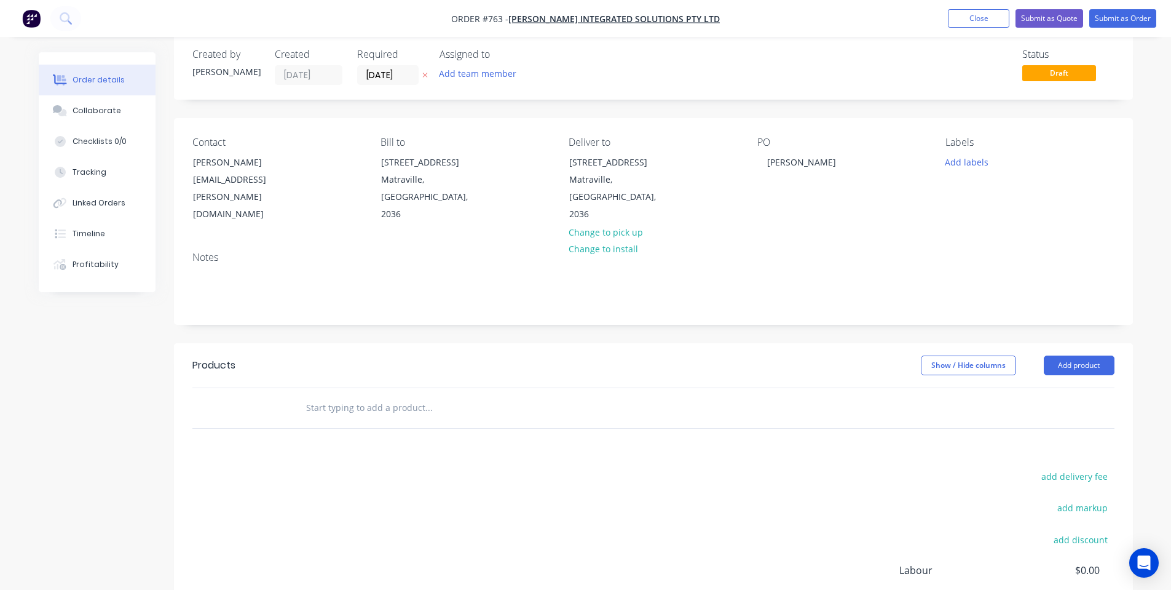
click at [315, 399] on input "text" at bounding box center [429, 407] width 246 height 25
type input "Monitor Enclosure - [GEOGRAPHIC_DATA]"
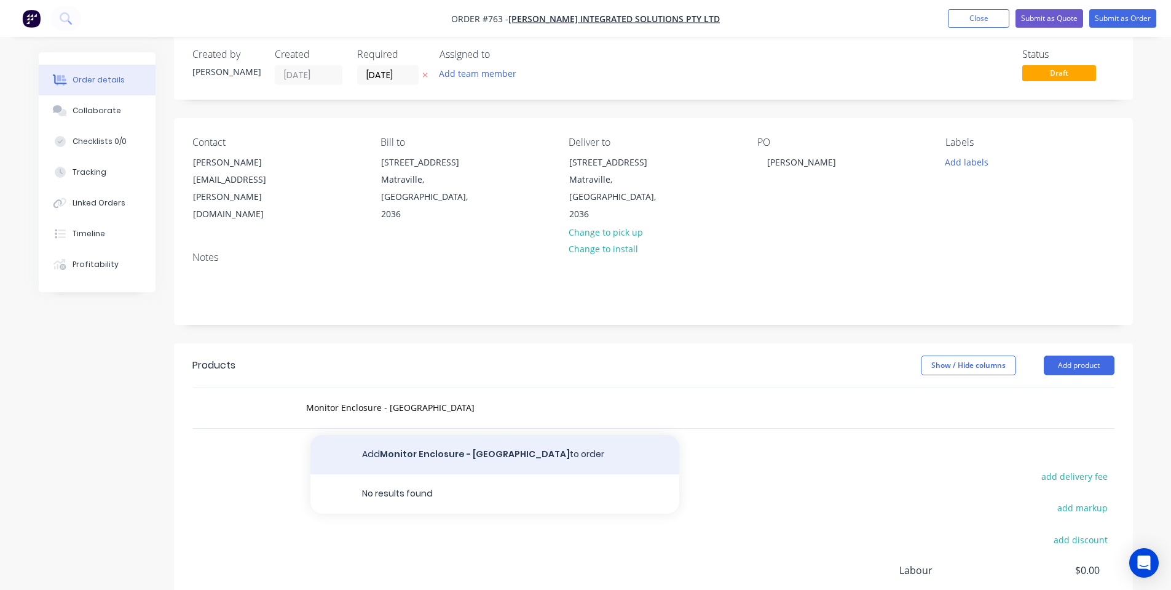
click at [486, 435] on button "Add Monitor Enclosure - [GEOGRAPHIC_DATA] to order" at bounding box center [494, 454] width 369 height 39
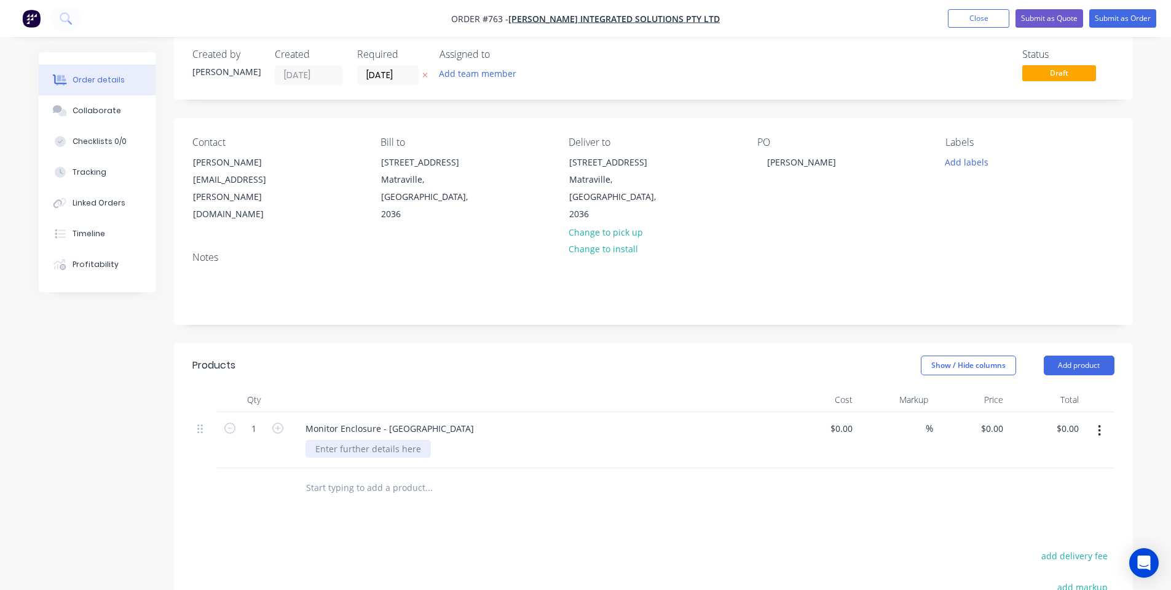
click at [410, 440] on div at bounding box center [368, 449] width 125 height 18
click at [383, 419] on div "Monitor Enclosure - [GEOGRAPHIC_DATA]" at bounding box center [390, 428] width 188 height 18
click at [377, 419] on div "Monitor Enclosure - [GEOGRAPHIC_DATA]" at bounding box center [390, 428] width 188 height 18
drag, startPoint x: 497, startPoint y: 416, endPoint x: 417, endPoint y: 422, distance: 79.5
click at [418, 421] on div "Monitor Enclosure Spacer - [GEOGRAPHIC_DATA]" at bounding box center [537, 440] width 492 height 56
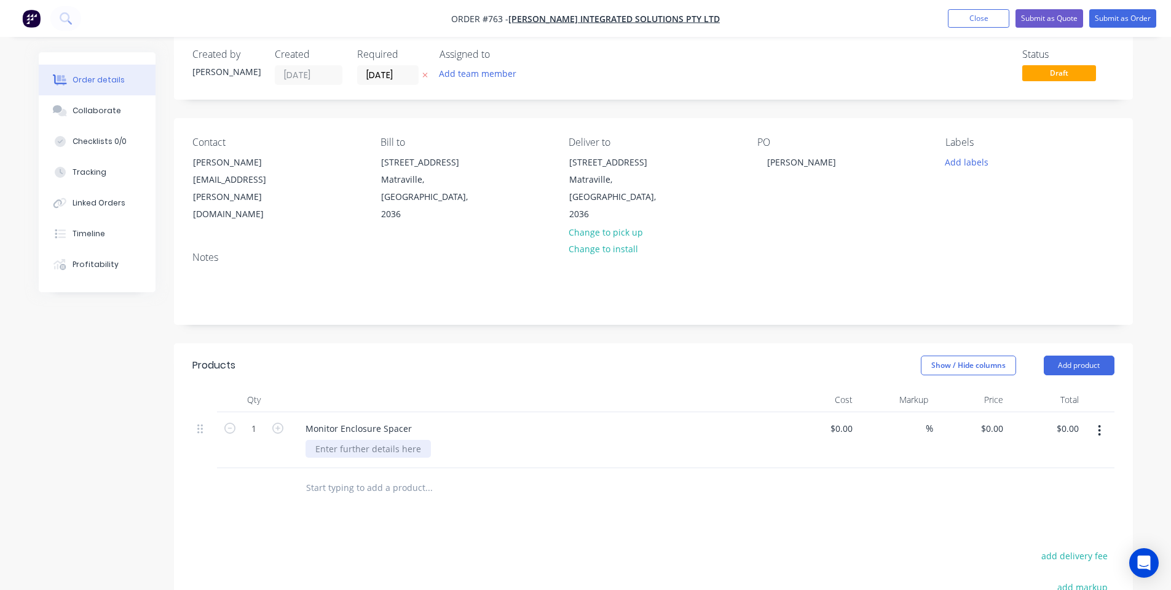
click at [334, 440] on div at bounding box center [368, 449] width 125 height 18
click at [414, 440] on div at bounding box center [368, 449] width 125 height 18
click at [387, 355] on div "Products" at bounding box center [290, 365] width 196 height 20
click at [1043, 355] on div "Show / Hide columns Add product" at bounding box center [751, 365] width 726 height 20
click at [1052, 355] on button "Add product" at bounding box center [1079, 365] width 71 height 20
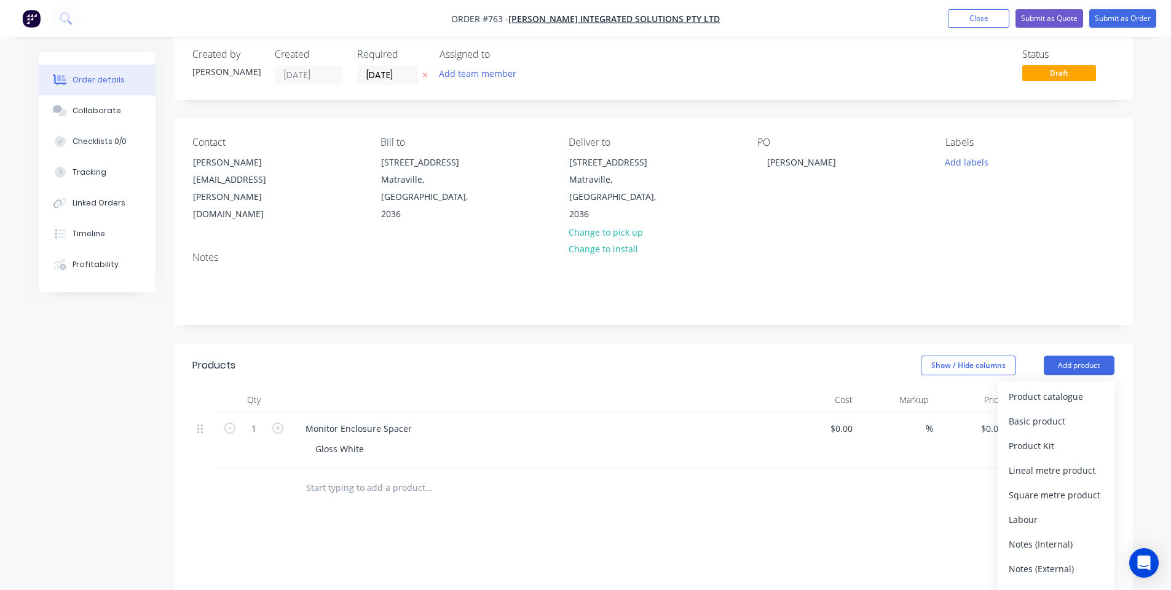
drag, startPoint x: 925, startPoint y: 511, endPoint x: 1062, endPoint y: 426, distance: 161.7
click at [926, 511] on div "Products Show / Hide columns Add product Product catalogue Basic product Produc…" at bounding box center [653, 573] width 959 height 460
click at [1076, 355] on button "Add product" at bounding box center [1079, 365] width 71 height 20
click at [1048, 535] on div "Notes (Internal)" at bounding box center [1056, 544] width 95 height 18
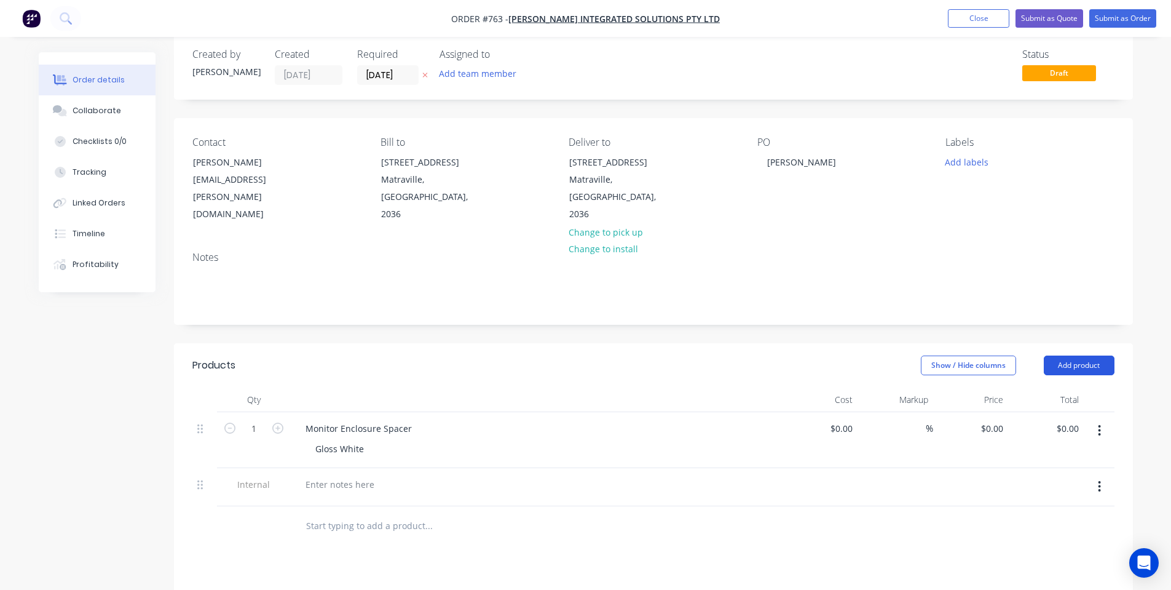
click at [1086, 355] on button "Add product" at bounding box center [1079, 365] width 71 height 20
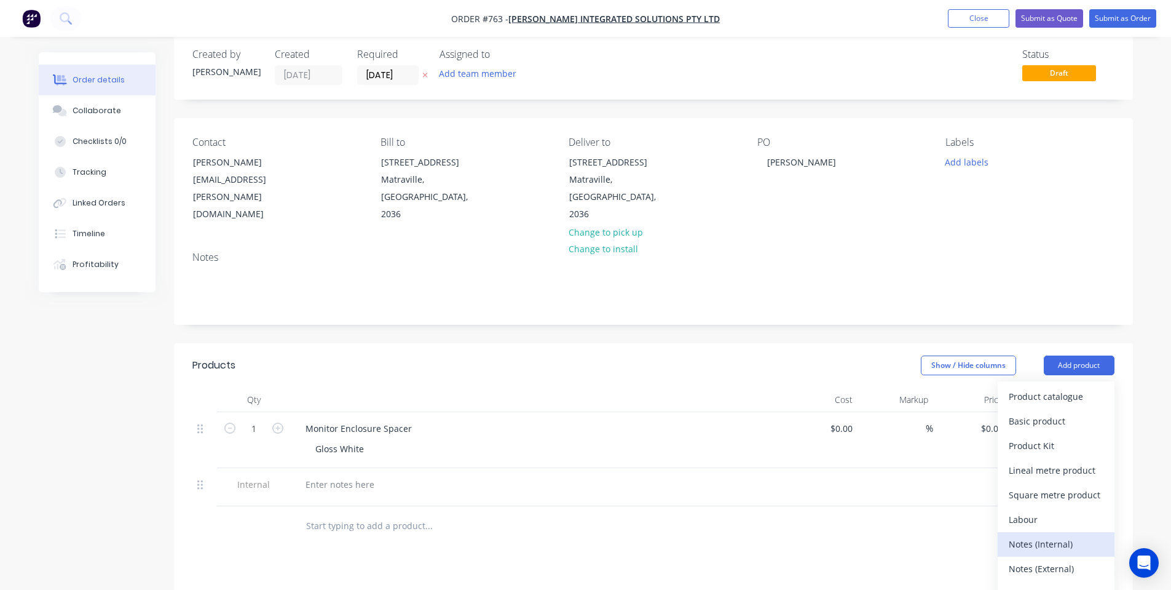
click at [1072, 535] on div "Notes (Internal)" at bounding box center [1056, 544] width 95 height 18
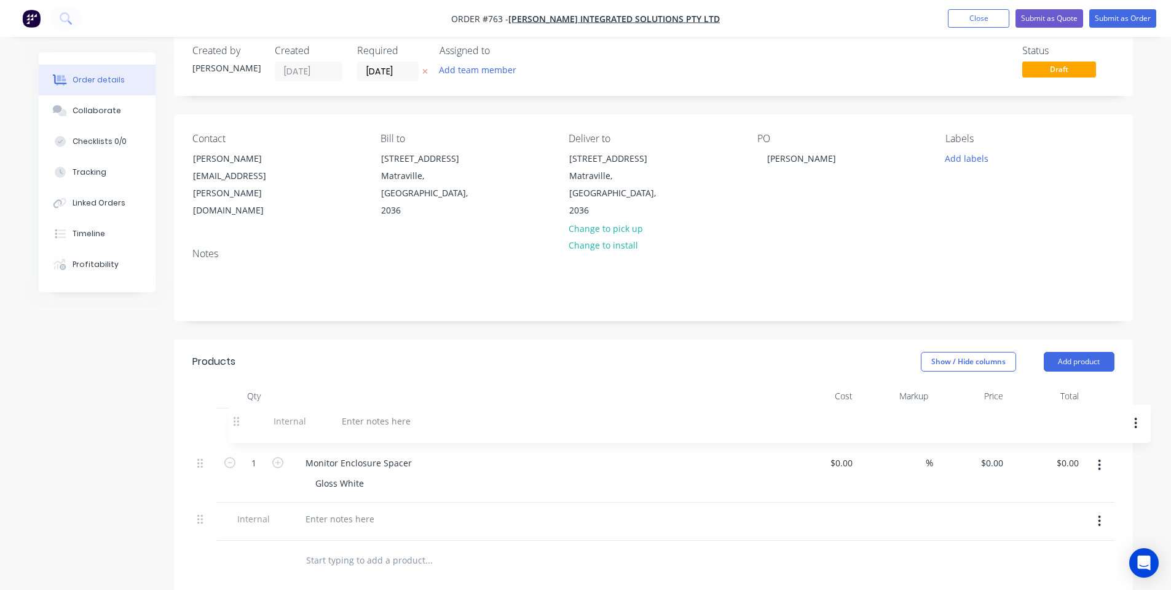
scroll to position [23, 0]
drag, startPoint x: 201, startPoint y: 463, endPoint x: 246, endPoint y: 391, distance: 84.8
click at [246, 407] on div "1 Monitor Enclosure Spacer Gloss White $0.00 $0.00 % $0.00 $0.00 $0.00 $0.00 In…" at bounding box center [653, 473] width 922 height 132
drag, startPoint x: 346, startPoint y: 394, endPoint x: 350, endPoint y: 400, distance: 6.6
click at [350, 407] on div "1 Monitor Enclosure Spacer Gloss White $0.00 $0.00 % $0.00 $0.00 $0.00 $0.00 In…" at bounding box center [653, 473] width 922 height 132
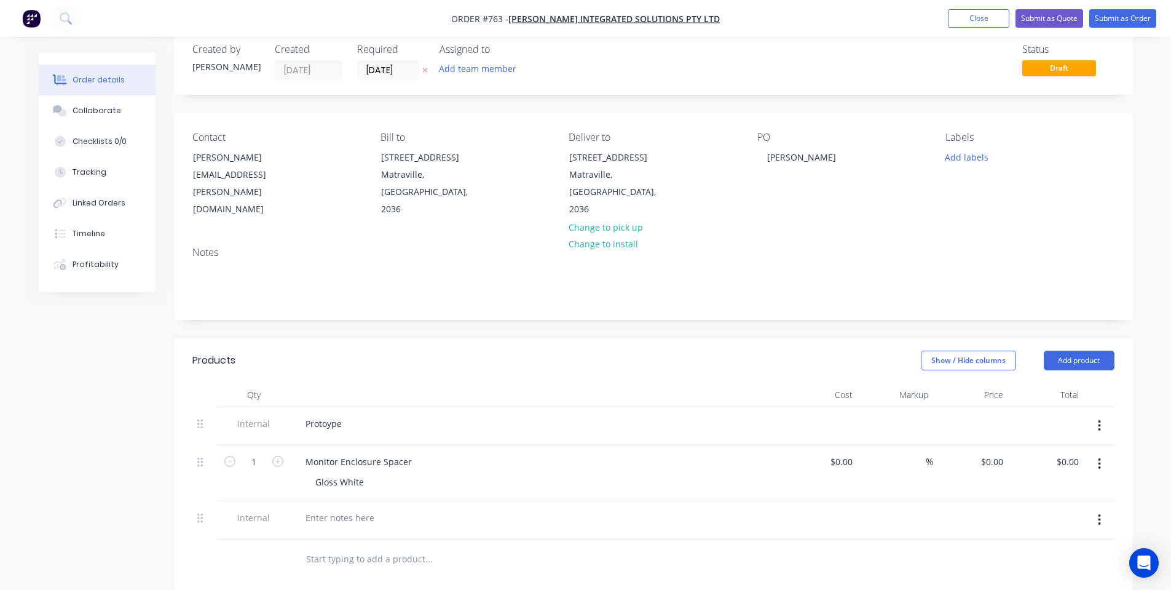
click at [390, 382] on div at bounding box center [537, 394] width 492 height 25
click at [350, 508] on div at bounding box center [340, 517] width 89 height 18
drag, startPoint x: 504, startPoint y: 373, endPoint x: 507, endPoint y: 364, distance: 9.0
click at [507, 364] on div "Products Show / Hide columns Add product Qty Cost Markup Price Total Internal P…" at bounding box center [653, 458] width 959 height 241
click at [1053, 104] on div "Created by [PERSON_NAME] Created [DATE] Required [DATE] Assigned to Add team me…" at bounding box center [653, 451] width 959 height 845
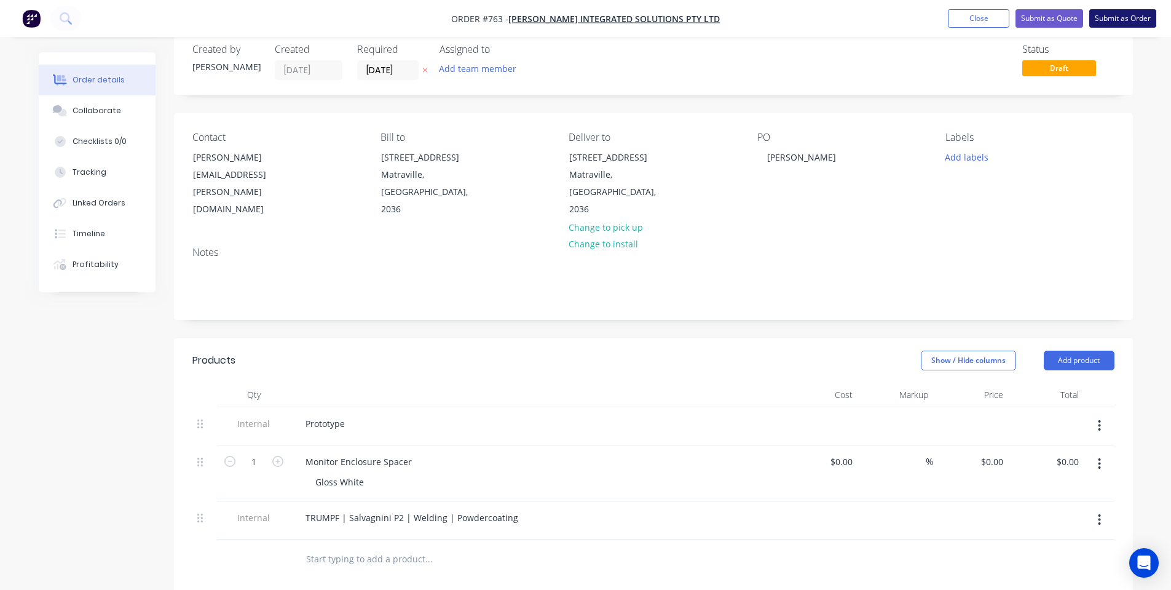
click at [1127, 20] on button "Submit as Order" at bounding box center [1122, 18] width 67 height 18
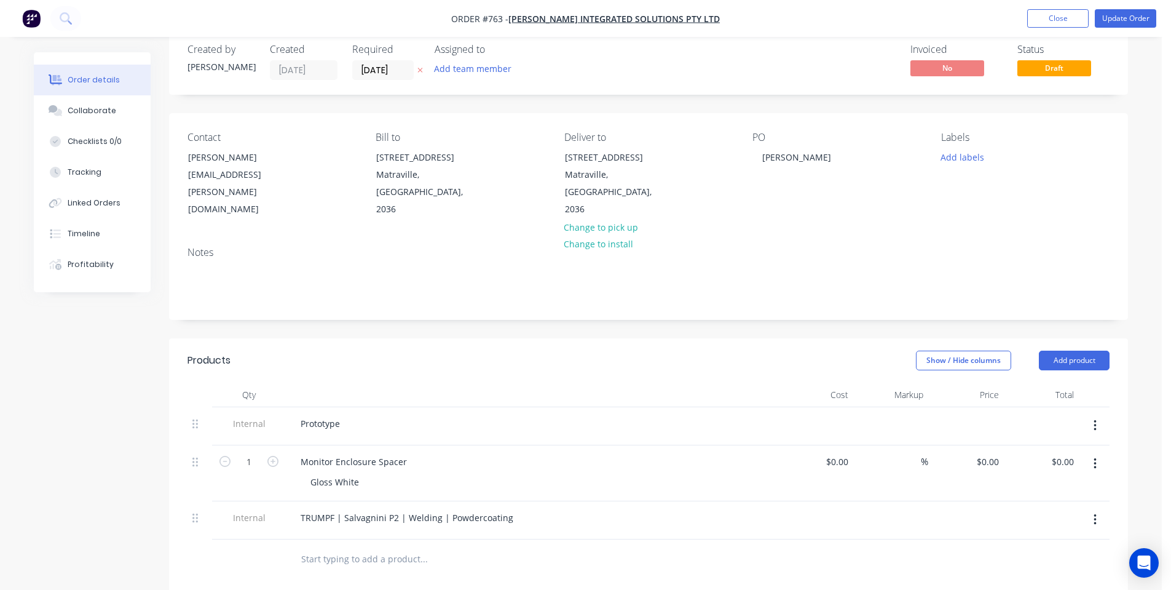
scroll to position [0, 0]
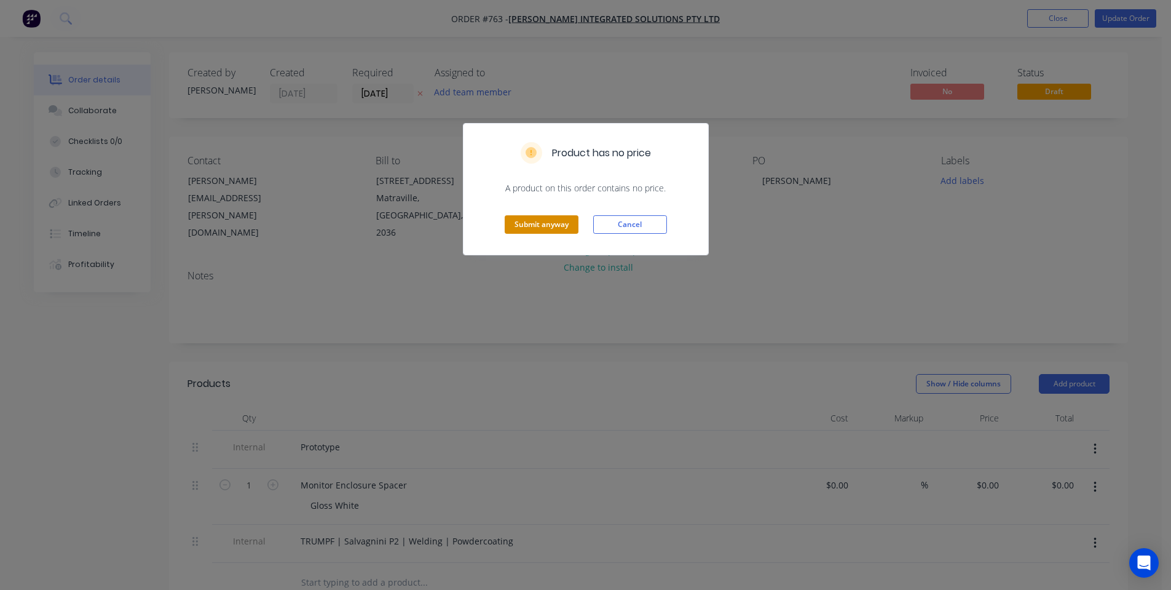
click at [533, 229] on button "Submit anyway" at bounding box center [542, 224] width 74 height 18
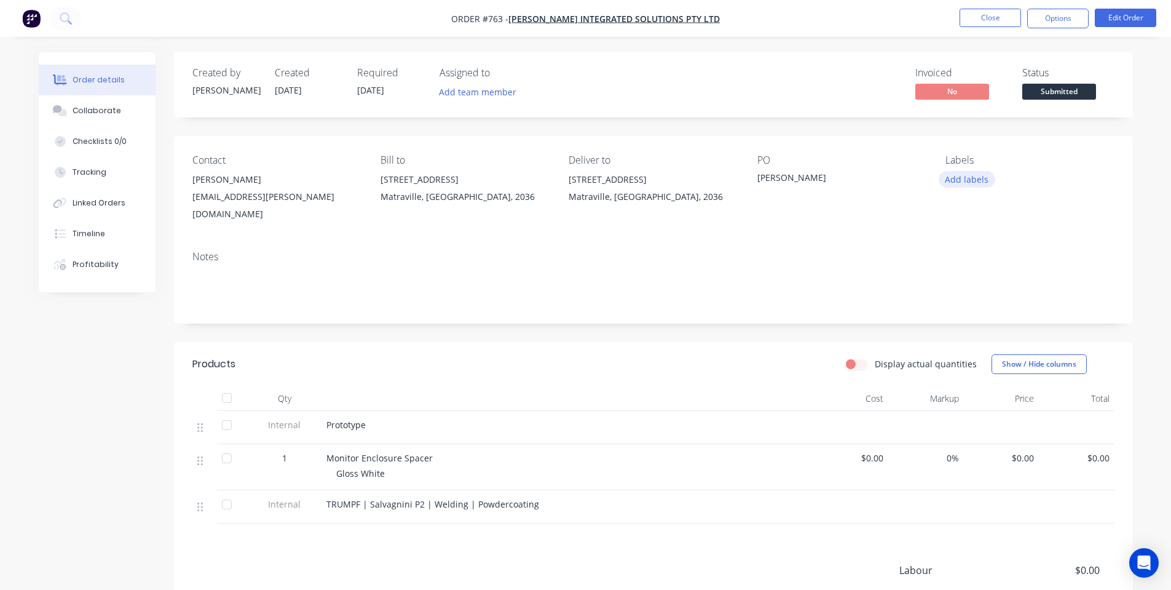
click at [979, 178] on button "Add labels" at bounding box center [967, 179] width 57 height 17
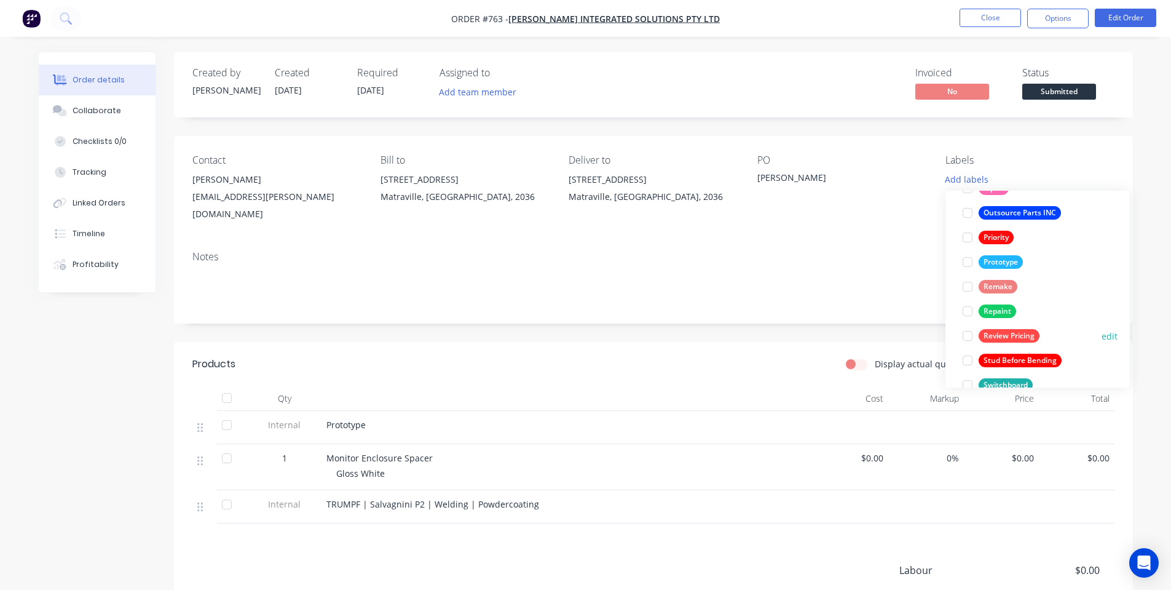
scroll to position [320, 0]
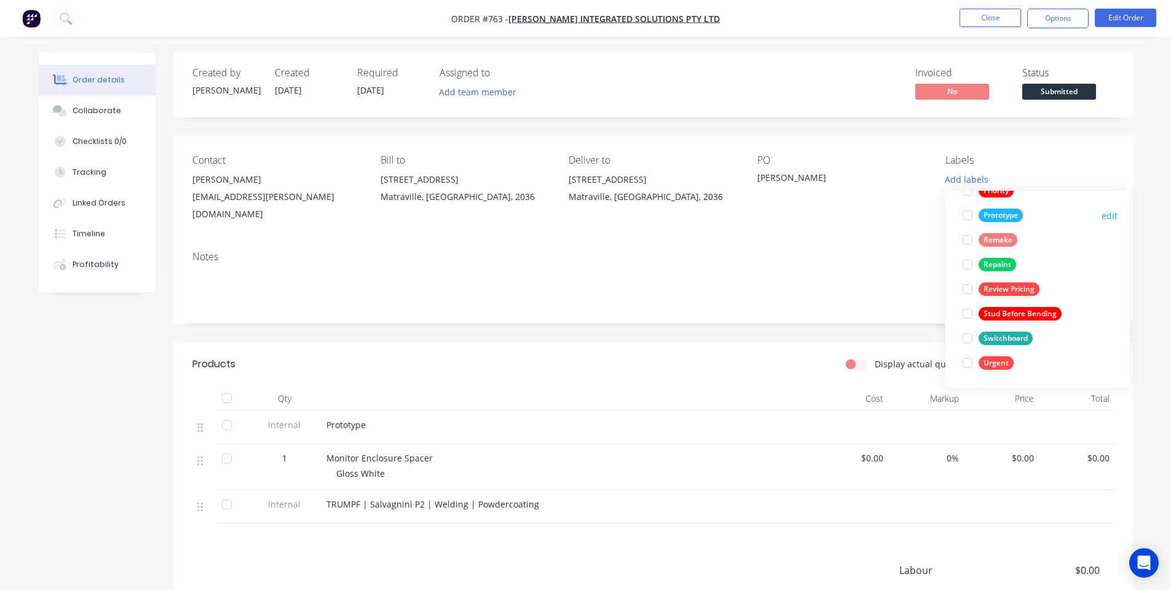
click at [966, 209] on div at bounding box center [967, 215] width 25 height 25
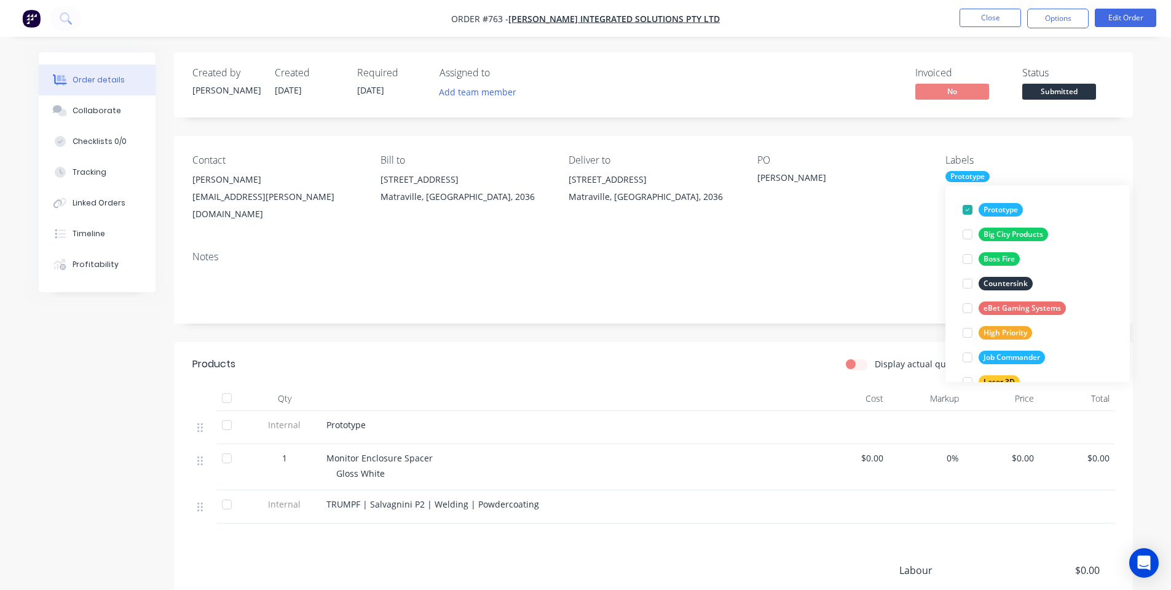
click at [911, 241] on div "Notes" at bounding box center [653, 282] width 959 height 82
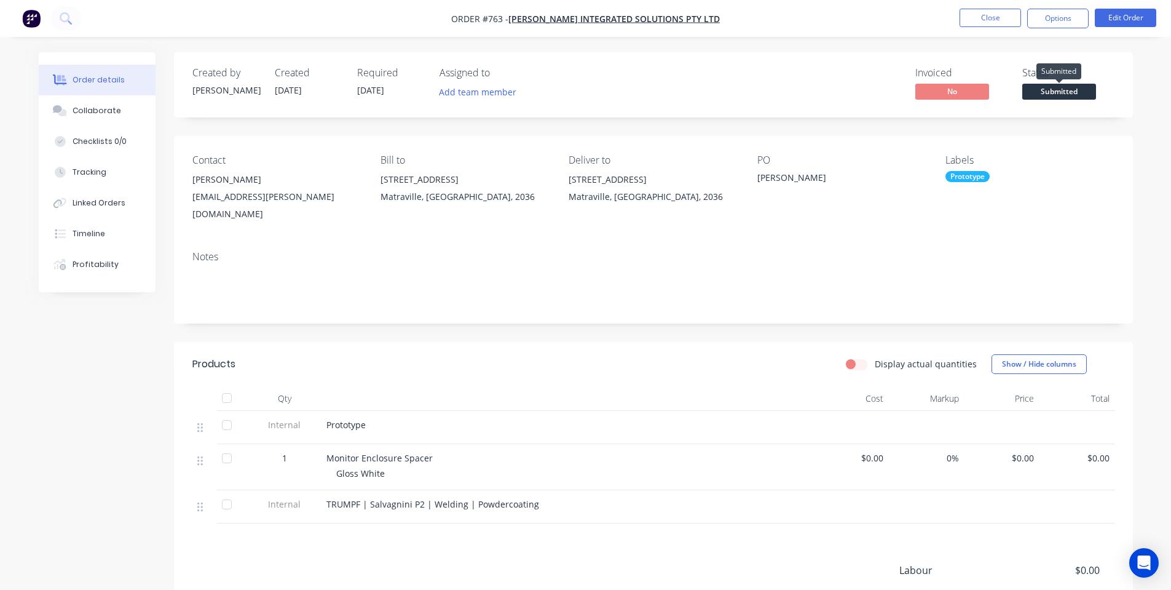
click at [1061, 95] on span "Submitted" at bounding box center [1059, 91] width 74 height 15
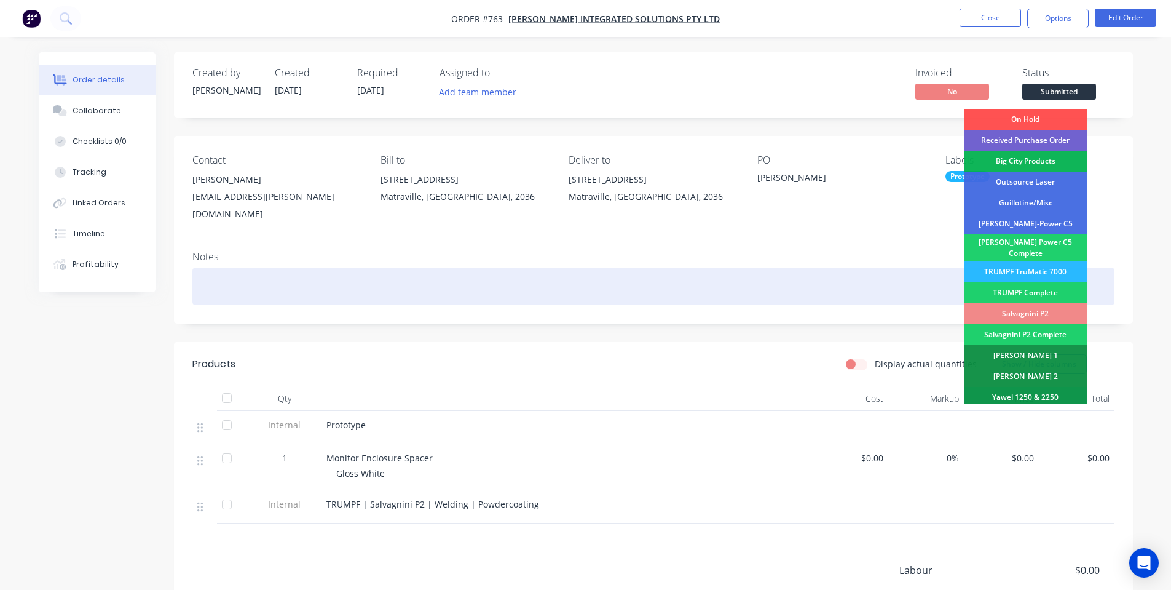
click at [925, 280] on div at bounding box center [653, 285] width 922 height 37
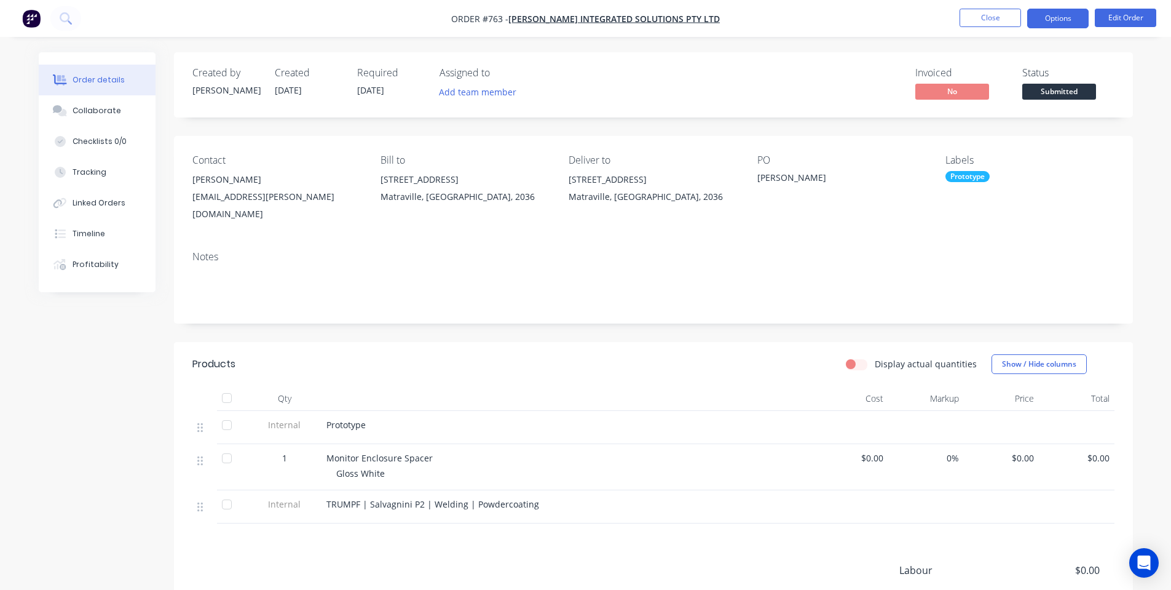
click at [1065, 20] on button "Options" at bounding box center [1057, 19] width 61 height 20
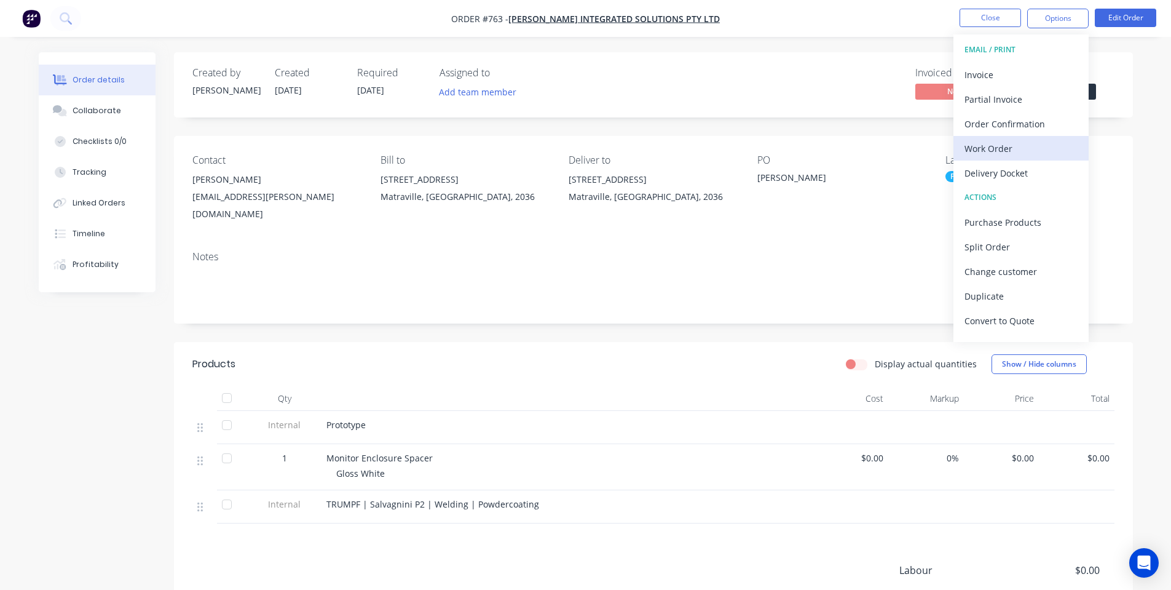
click at [1015, 143] on div "Work Order" at bounding box center [1020, 149] width 113 height 18
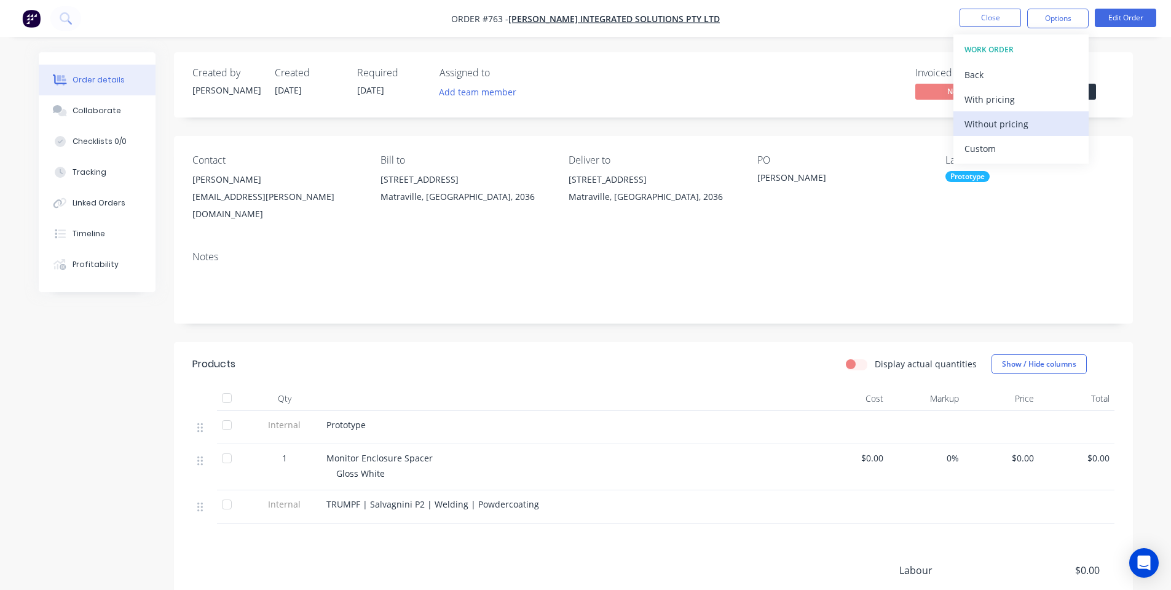
click at [1006, 120] on div "Without pricing" at bounding box center [1020, 124] width 113 height 18
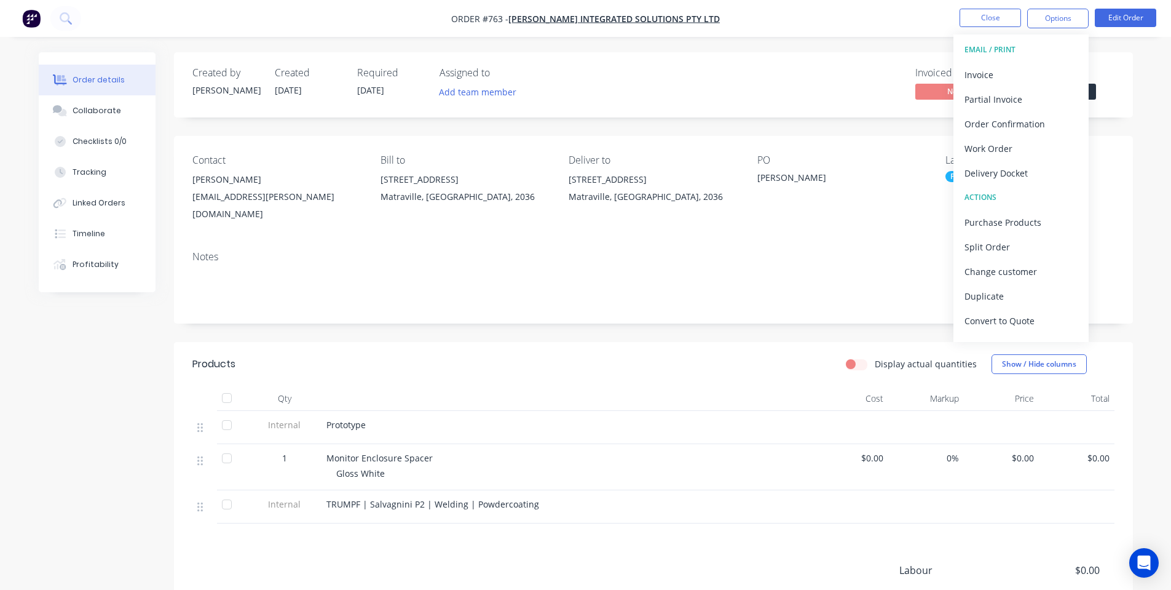
drag, startPoint x: 741, startPoint y: 95, endPoint x: 1132, endPoint y: 7, distance: 400.0
click at [742, 95] on div "Invoiced No Status Submitted" at bounding box center [838, 85] width 552 height 36
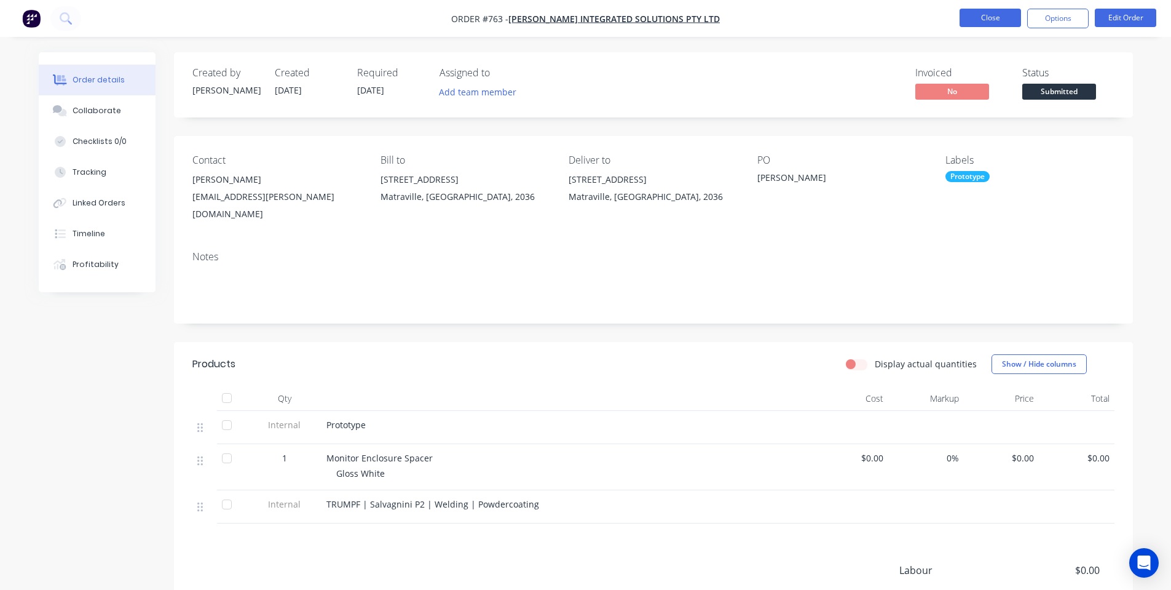
click at [985, 21] on button "Close" at bounding box center [990, 18] width 61 height 18
